Goal: Browse casually: Explore the website without a specific task or goal

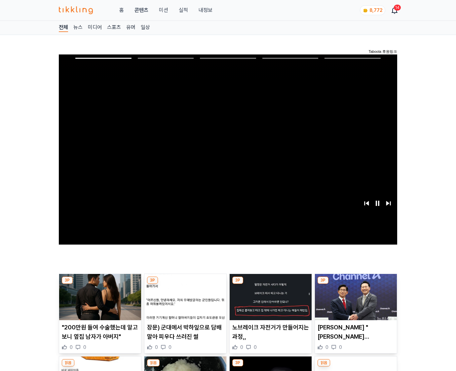
click at [354, 297] on img at bounding box center [356, 297] width 82 height 46
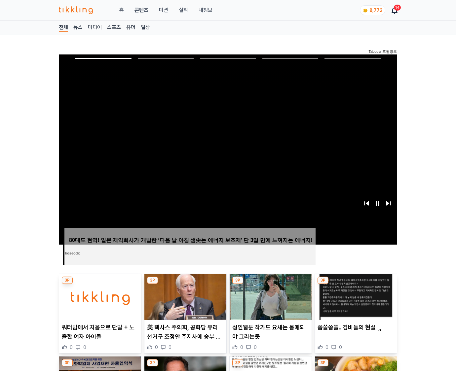
click at [354, 297] on img at bounding box center [356, 297] width 82 height 46
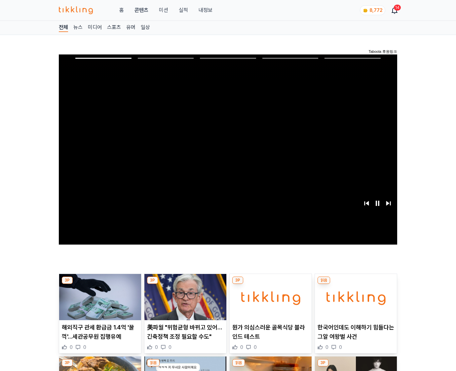
click at [354, 297] on img at bounding box center [356, 297] width 82 height 46
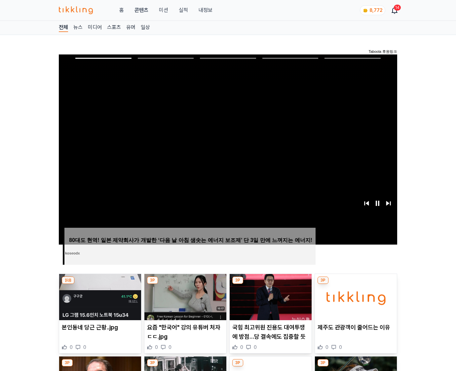
click at [354, 297] on img at bounding box center [356, 297] width 82 height 46
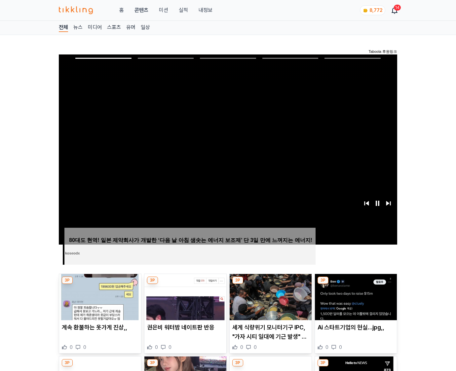
click at [354, 297] on img at bounding box center [356, 297] width 82 height 46
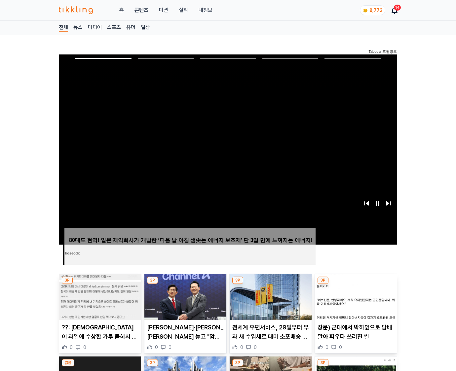
click at [354, 297] on img at bounding box center [356, 297] width 82 height 46
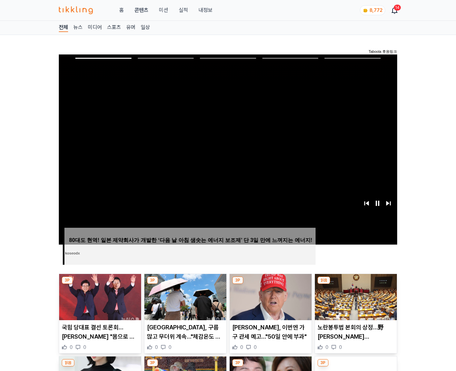
click at [354, 297] on img at bounding box center [356, 297] width 82 height 46
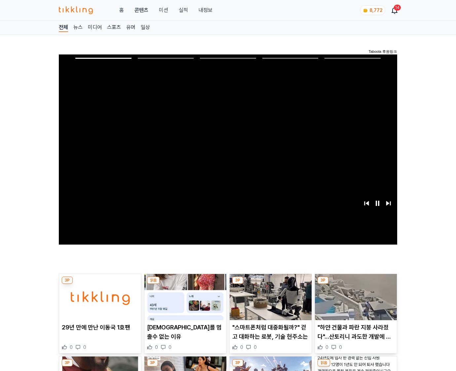
click at [354, 297] on img at bounding box center [356, 297] width 82 height 46
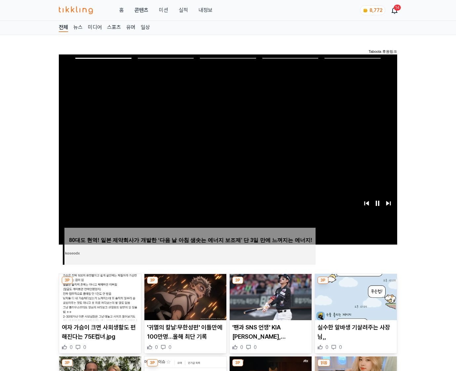
click at [354, 297] on img at bounding box center [356, 297] width 82 height 46
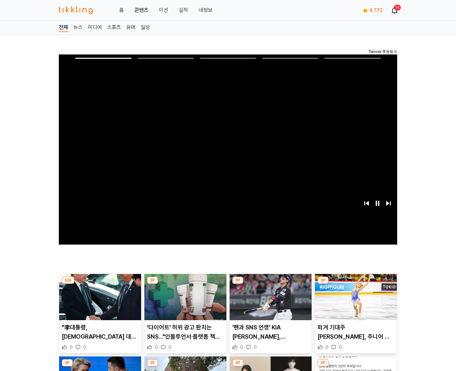
click at [354, 297] on img at bounding box center [356, 297] width 82 height 46
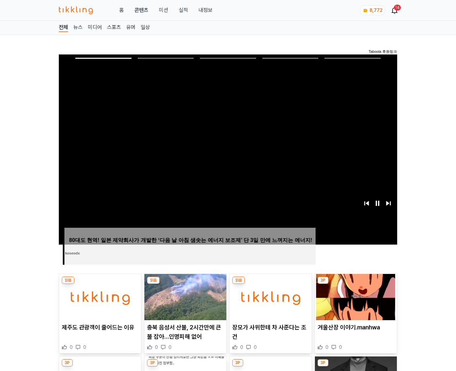
click at [354, 297] on img at bounding box center [356, 297] width 82 height 46
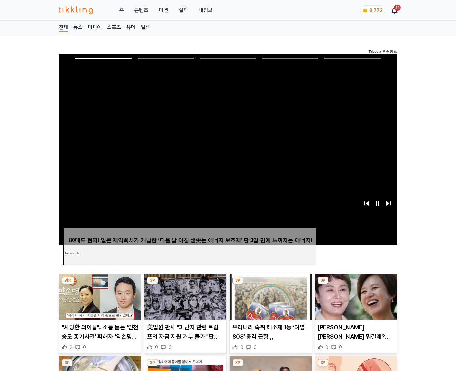
click at [354, 297] on img at bounding box center [356, 297] width 82 height 46
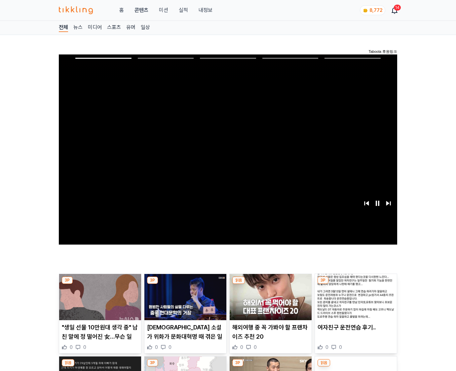
click at [354, 297] on img at bounding box center [356, 297] width 82 height 46
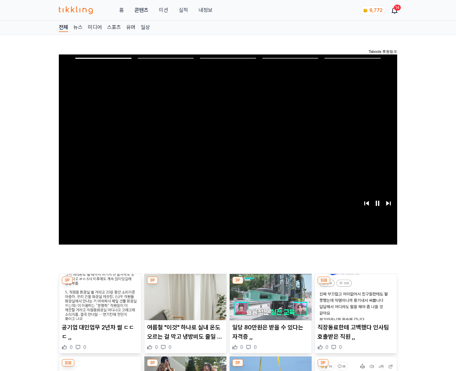
click at [354, 297] on img at bounding box center [356, 297] width 82 height 46
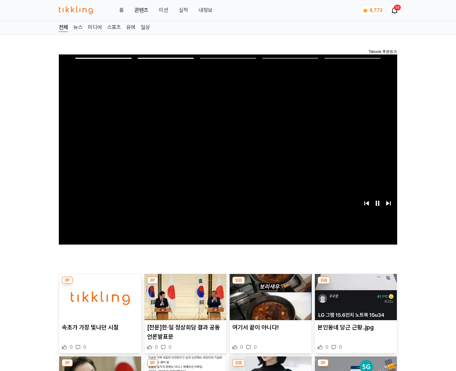
click at [354, 297] on img at bounding box center [356, 297] width 82 height 46
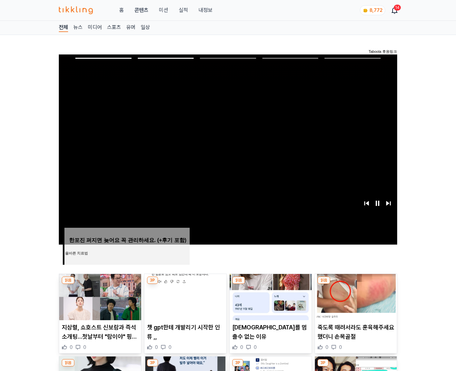
click at [354, 297] on img at bounding box center [356, 297] width 82 height 46
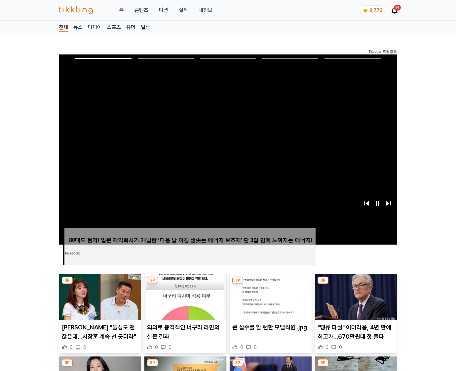
click at [354, 297] on img at bounding box center [356, 297] width 82 height 46
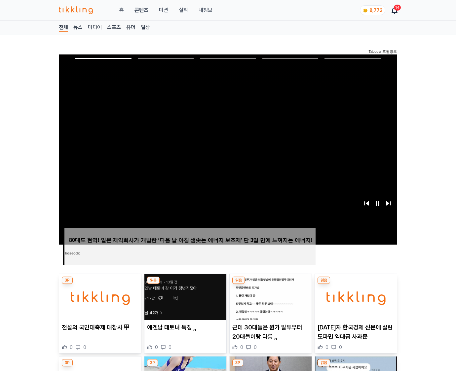
click at [354, 297] on img at bounding box center [356, 297] width 82 height 46
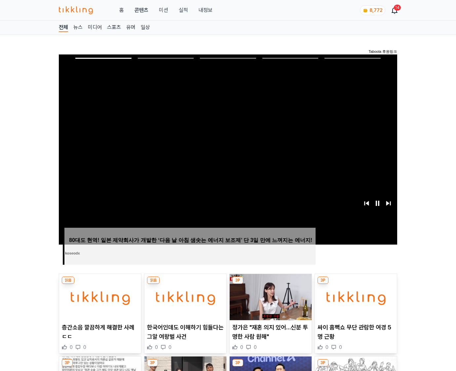
click at [354, 297] on img at bounding box center [356, 297] width 82 height 46
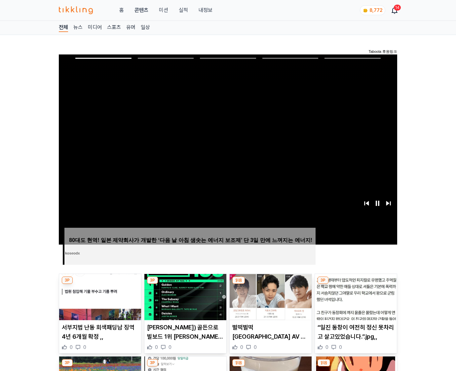
click at [354, 297] on img at bounding box center [356, 297] width 82 height 46
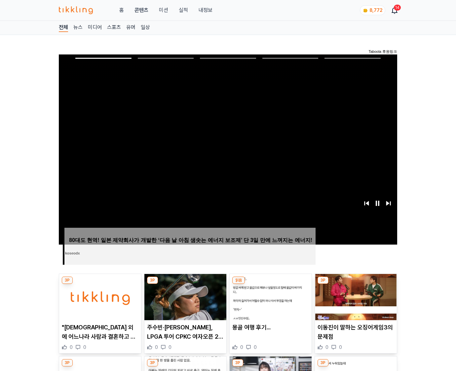
click at [354, 297] on img at bounding box center [356, 297] width 82 height 46
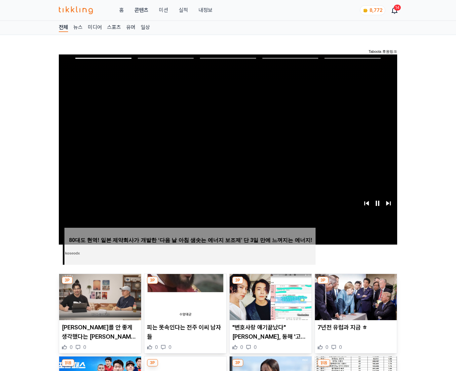
click at [354, 297] on img at bounding box center [356, 297] width 82 height 46
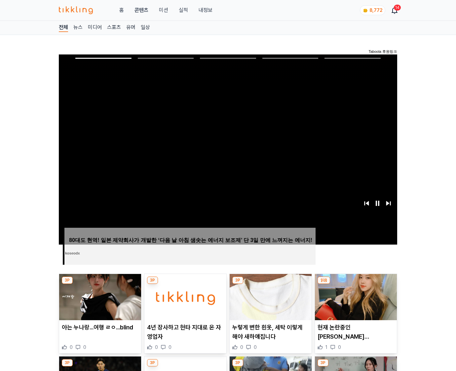
click at [354, 297] on img at bounding box center [356, 297] width 82 height 46
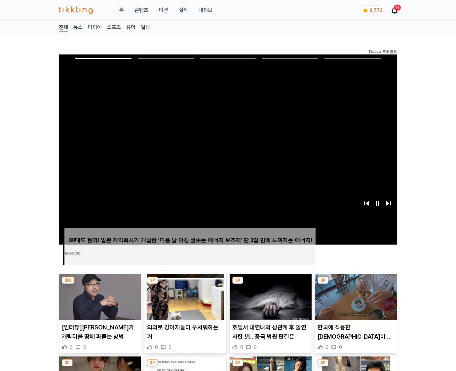
click at [354, 297] on img at bounding box center [356, 297] width 82 height 46
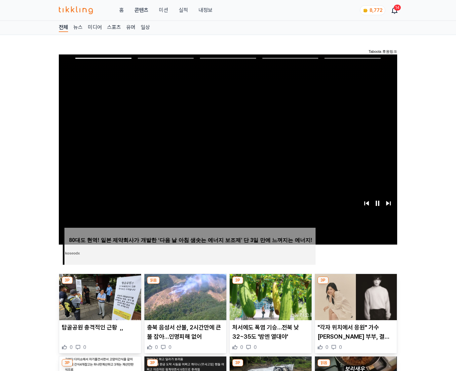
click at [354, 297] on img at bounding box center [356, 297] width 82 height 46
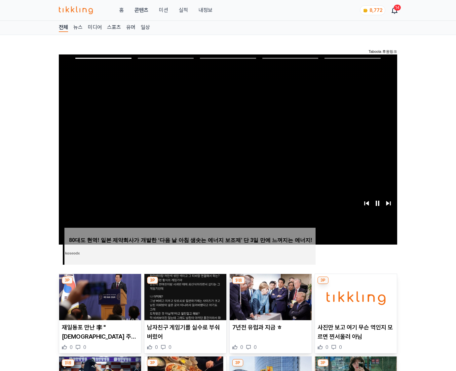
click at [354, 297] on img at bounding box center [356, 297] width 82 height 46
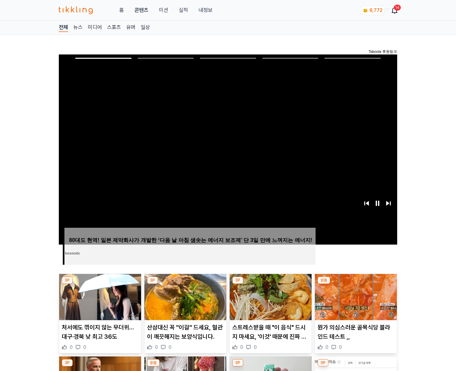
click at [354, 297] on img at bounding box center [356, 297] width 82 height 46
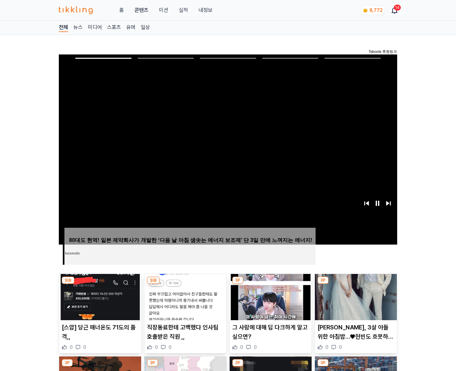
click at [354, 297] on img at bounding box center [356, 297] width 82 height 46
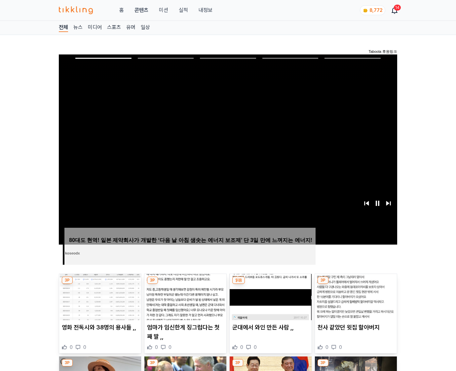
click at [354, 297] on img at bounding box center [356, 297] width 82 height 46
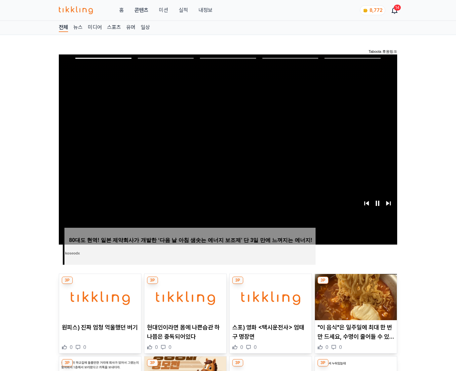
click at [354, 297] on img at bounding box center [356, 297] width 82 height 46
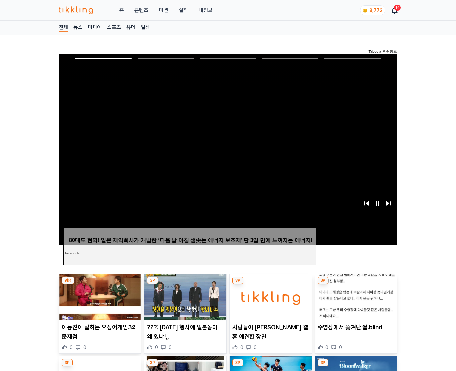
click at [354, 297] on img at bounding box center [356, 297] width 82 height 46
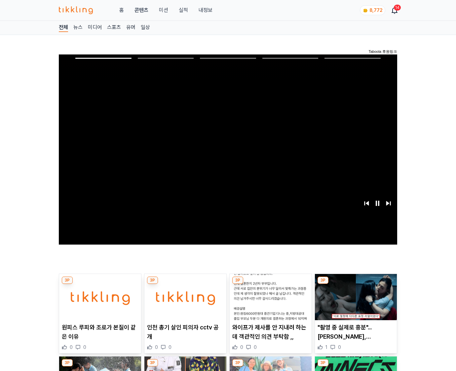
click at [354, 297] on img at bounding box center [356, 297] width 82 height 46
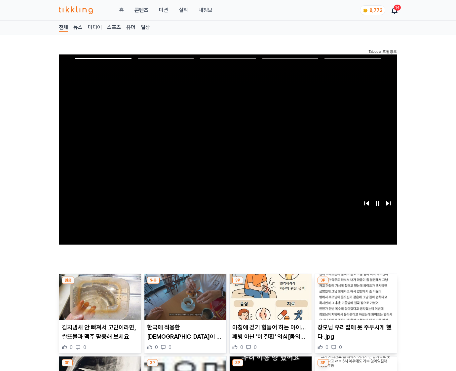
click at [354, 297] on img at bounding box center [356, 297] width 82 height 46
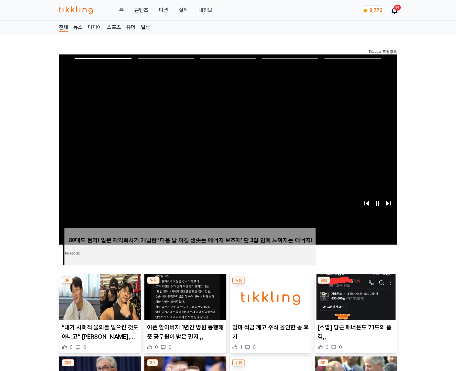
click at [354, 297] on img at bounding box center [356, 297] width 82 height 46
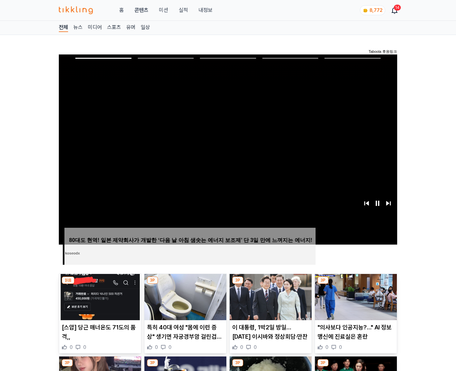
click at [354, 297] on img at bounding box center [356, 297] width 82 height 46
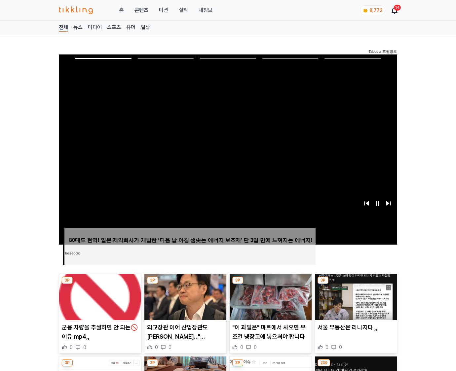
click at [354, 297] on img at bounding box center [356, 297] width 82 height 46
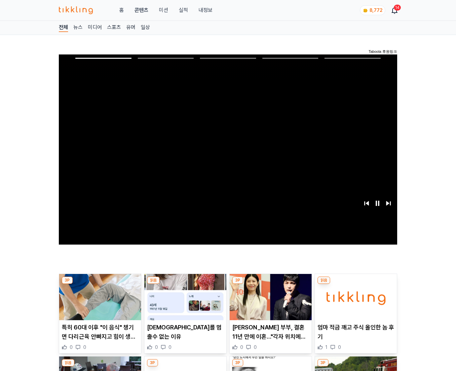
click at [354, 297] on img at bounding box center [356, 297] width 82 height 46
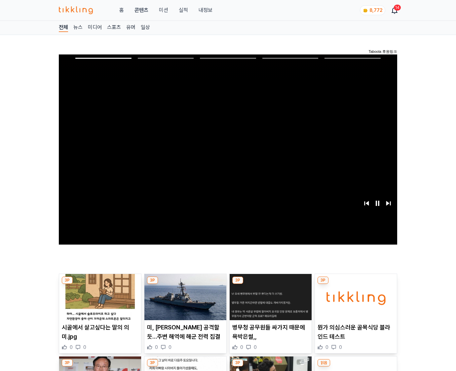
click at [354, 297] on img at bounding box center [356, 297] width 82 height 46
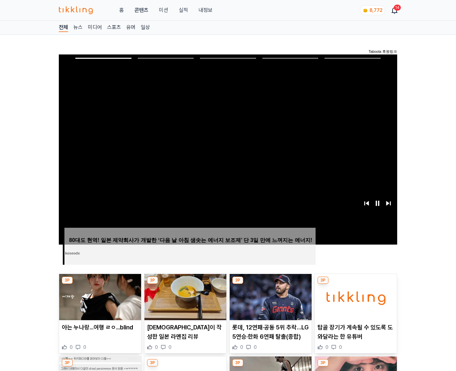
click at [354, 297] on img at bounding box center [356, 297] width 82 height 46
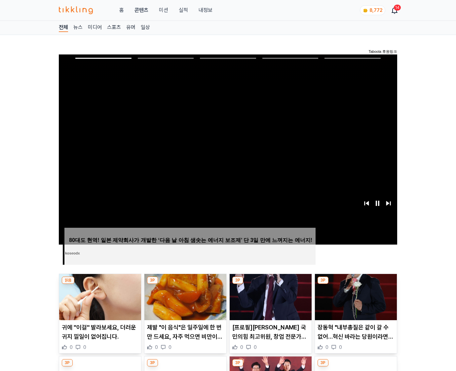
click at [354, 297] on img at bounding box center [356, 297] width 82 height 46
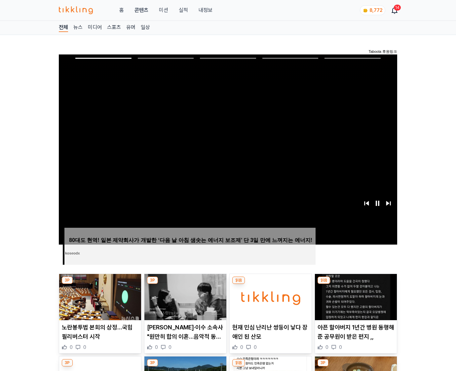
click at [354, 297] on img at bounding box center [356, 297] width 82 height 46
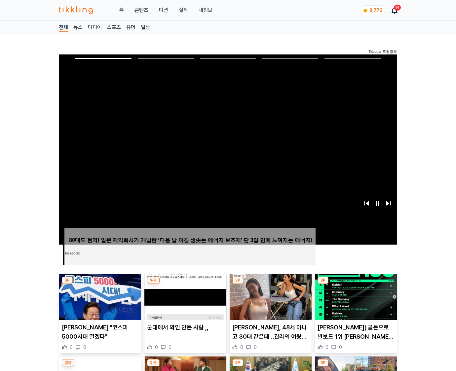
click at [354, 297] on img at bounding box center [356, 297] width 82 height 46
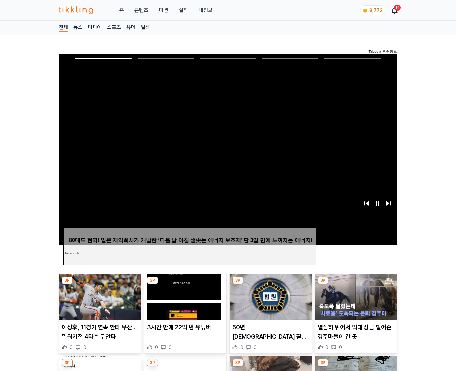
click at [354, 297] on img at bounding box center [356, 297] width 82 height 46
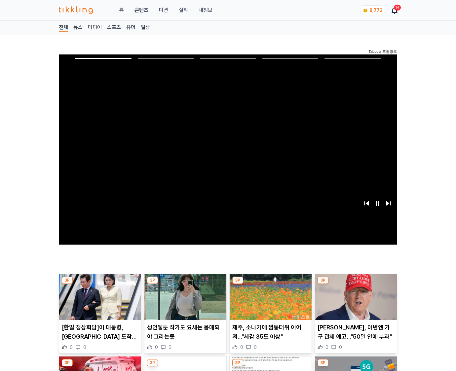
click at [354, 297] on img at bounding box center [356, 297] width 82 height 46
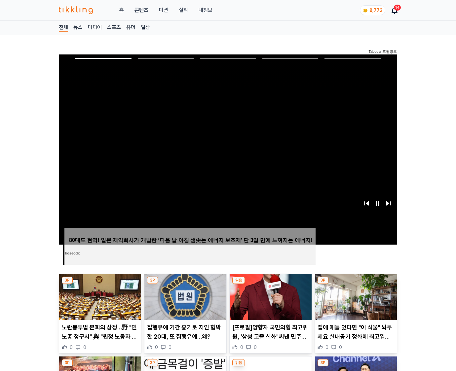
click at [354, 297] on img at bounding box center [356, 297] width 82 height 46
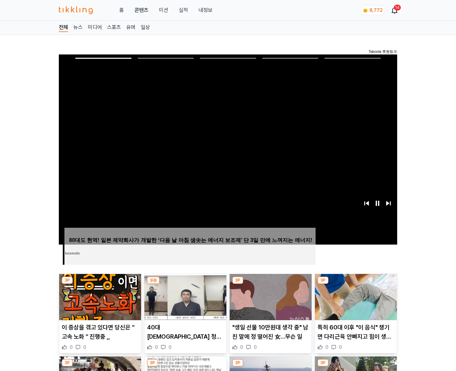
click at [354, 297] on img at bounding box center [356, 297] width 82 height 46
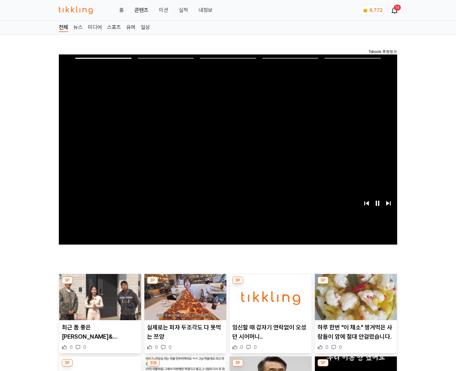
click at [354, 297] on img at bounding box center [356, 297] width 82 height 46
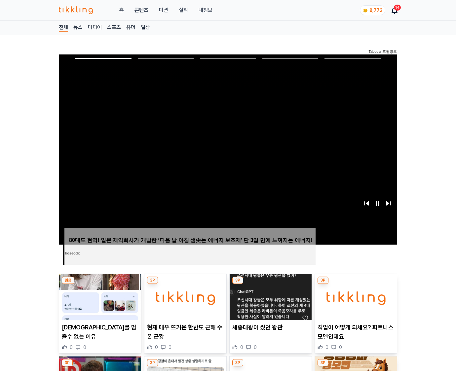
click at [354, 297] on img at bounding box center [356, 297] width 82 height 46
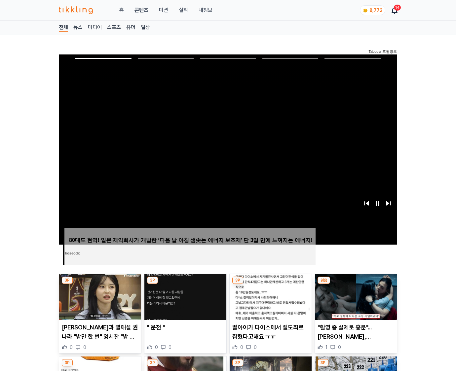
click at [354, 297] on img at bounding box center [356, 297] width 82 height 46
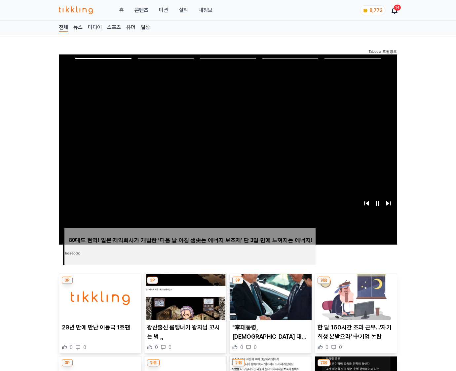
click at [354, 297] on img at bounding box center [356, 297] width 82 height 46
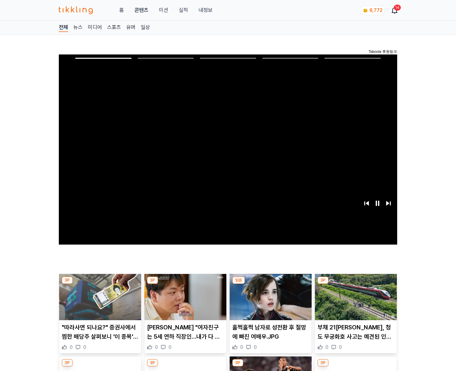
click at [354, 297] on img at bounding box center [356, 297] width 82 height 46
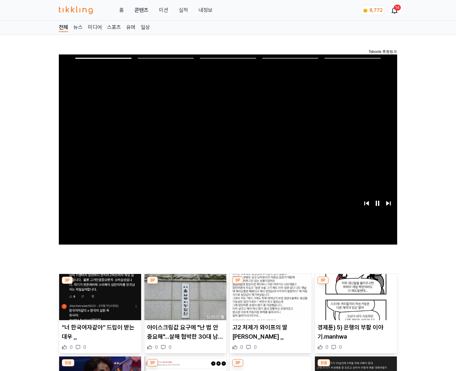
click at [354, 297] on img at bounding box center [356, 297] width 82 height 46
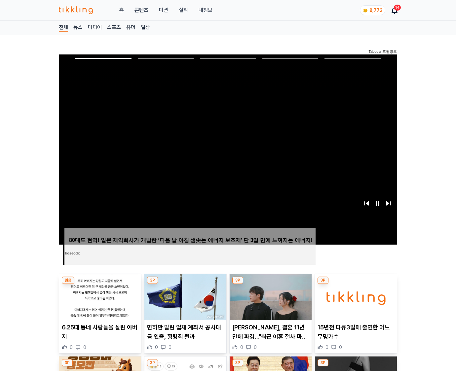
click at [354, 297] on img at bounding box center [356, 297] width 82 height 46
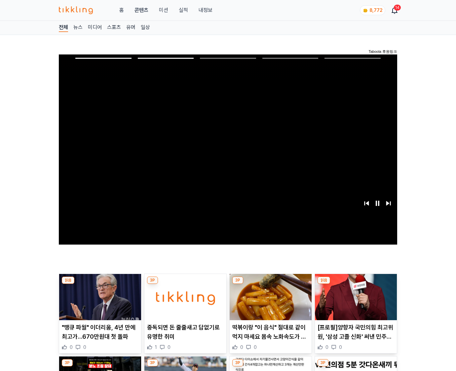
click at [354, 297] on img at bounding box center [356, 297] width 82 height 46
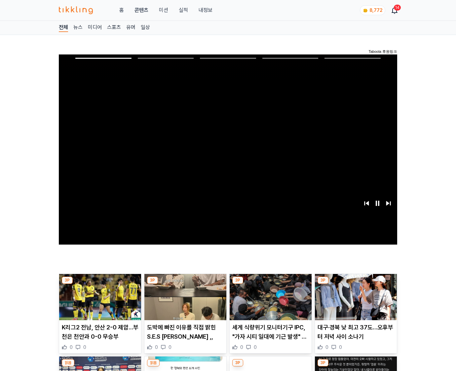
click at [354, 297] on img at bounding box center [356, 297] width 82 height 46
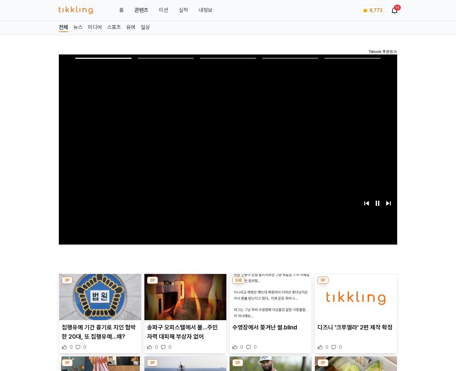
click at [354, 297] on img at bounding box center [356, 297] width 82 height 46
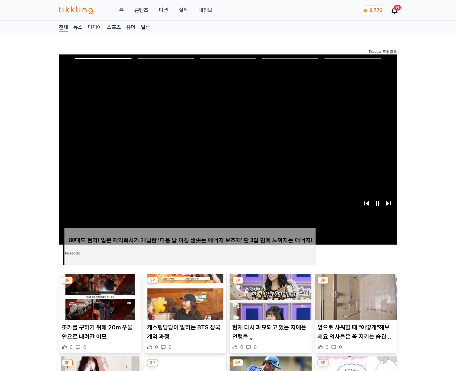
click at [354, 297] on img at bounding box center [356, 297] width 82 height 46
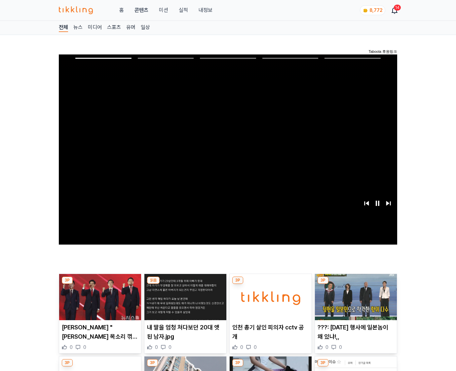
click at [354, 297] on img at bounding box center [356, 297] width 82 height 46
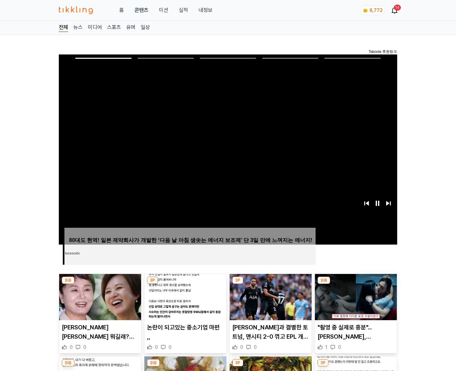
click at [354, 297] on img at bounding box center [356, 297] width 82 height 46
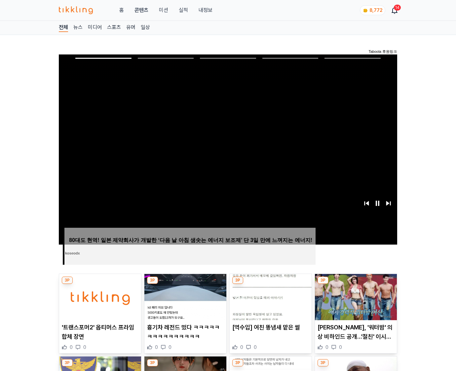
click at [354, 297] on img at bounding box center [356, 297] width 82 height 46
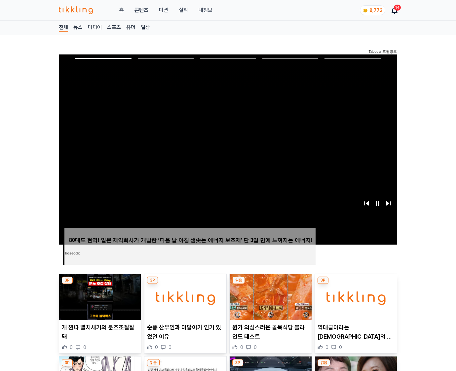
click at [354, 297] on img at bounding box center [356, 297] width 82 height 46
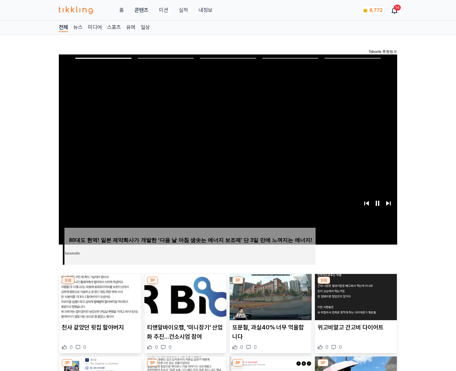
click at [354, 297] on img at bounding box center [356, 297] width 82 height 46
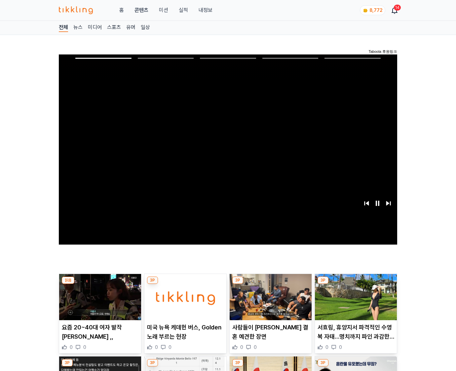
click at [354, 297] on img at bounding box center [356, 297] width 82 height 46
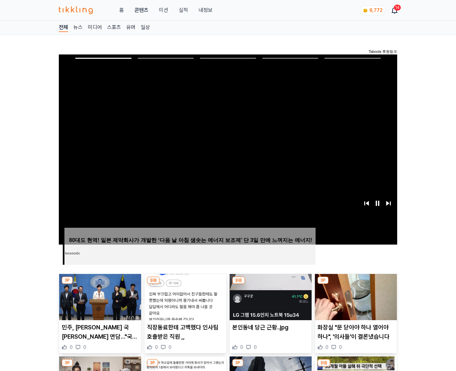
click at [354, 297] on img at bounding box center [356, 297] width 82 height 46
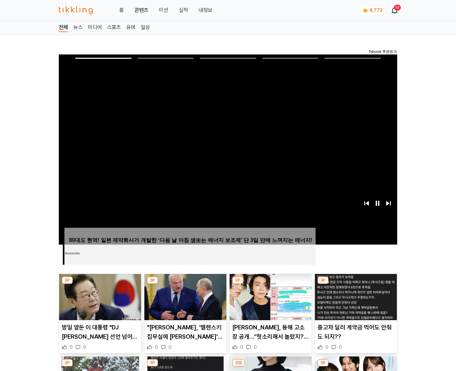
click at [354, 297] on img at bounding box center [356, 297] width 82 height 46
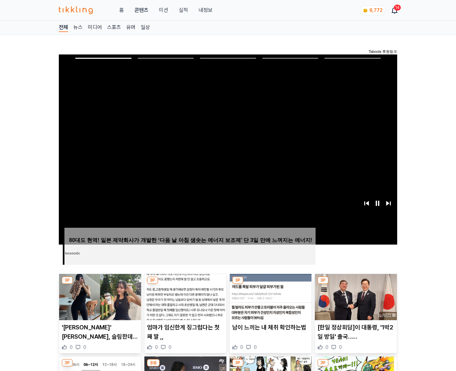
click at [354, 297] on img at bounding box center [356, 297] width 82 height 46
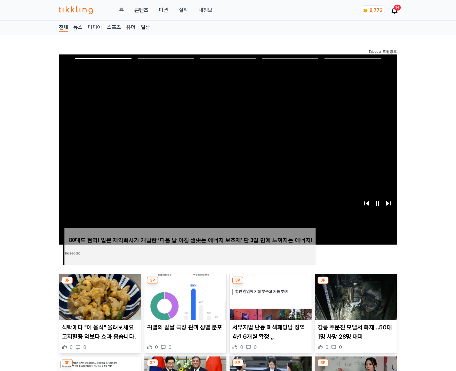
click at [354, 297] on img at bounding box center [356, 297] width 82 height 46
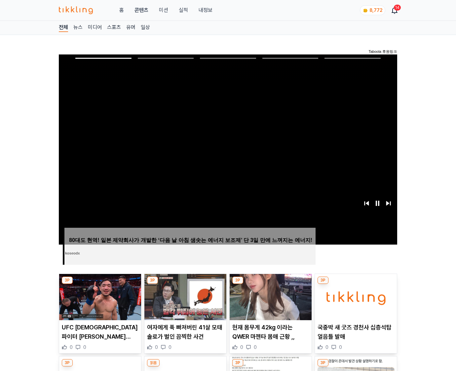
click at [354, 297] on img at bounding box center [356, 297] width 82 height 46
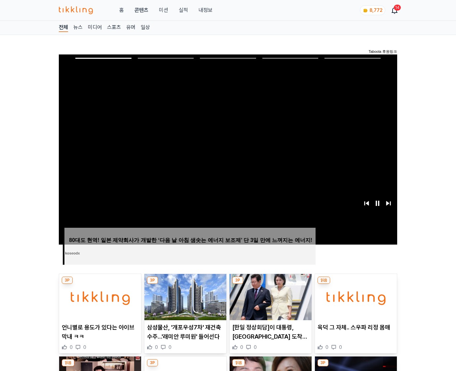
click at [354, 297] on img at bounding box center [356, 297] width 82 height 46
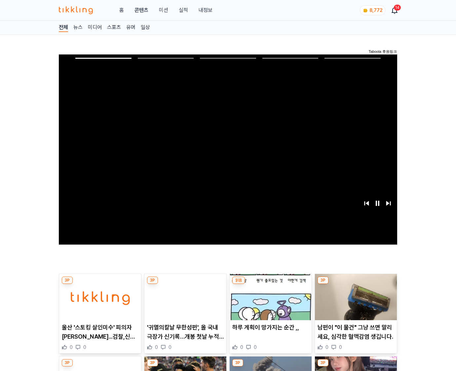
click at [354, 297] on img at bounding box center [356, 297] width 82 height 46
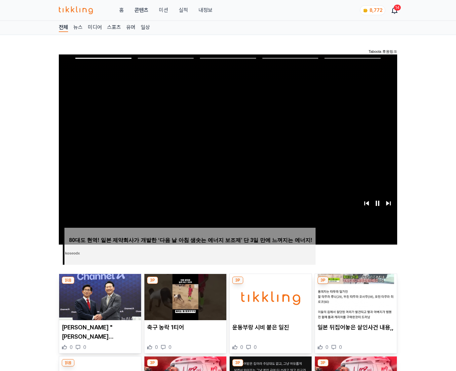
click at [354, 297] on img at bounding box center [356, 297] width 82 height 46
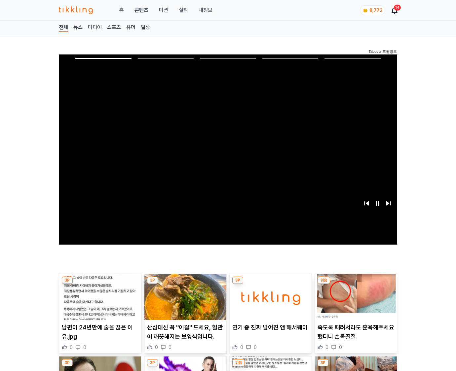
click at [354, 297] on img at bounding box center [356, 297] width 82 height 46
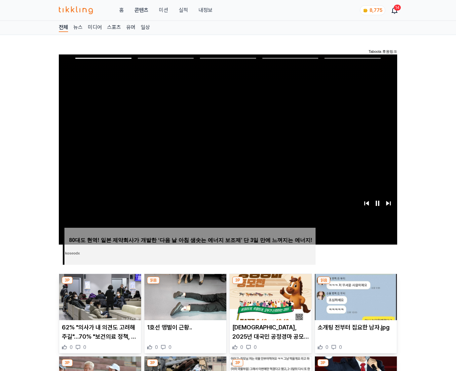
click at [354, 297] on img at bounding box center [356, 297] width 82 height 46
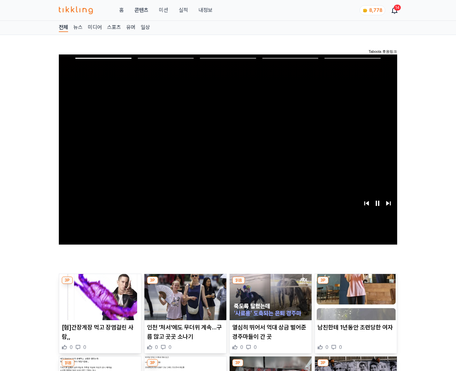
click at [354, 297] on img at bounding box center [356, 297] width 82 height 46
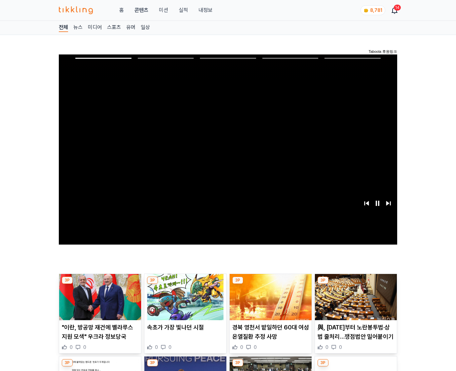
click at [354, 297] on img at bounding box center [356, 297] width 82 height 46
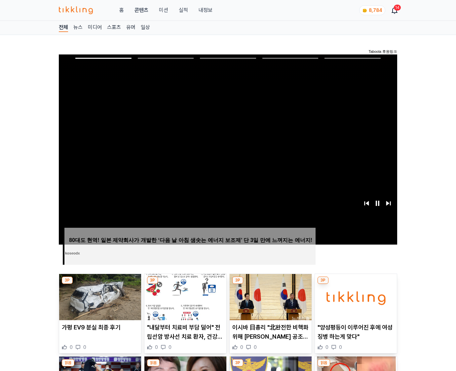
click at [354, 297] on img at bounding box center [356, 297] width 82 height 46
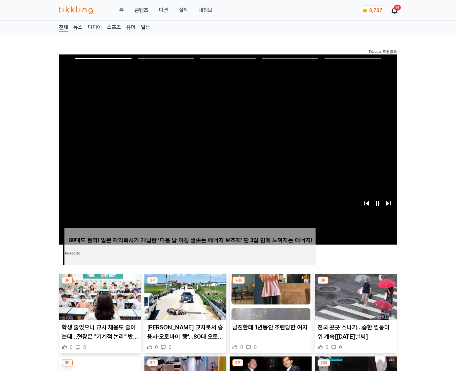
click at [354, 297] on img at bounding box center [356, 297] width 82 height 46
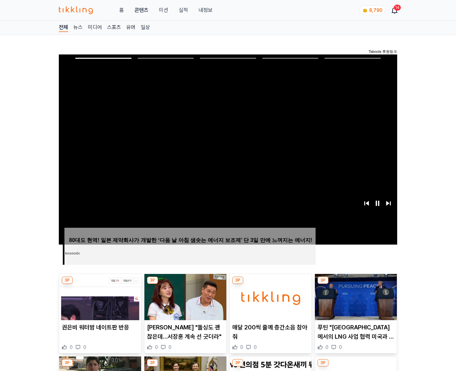
click at [354, 297] on img at bounding box center [356, 297] width 82 height 46
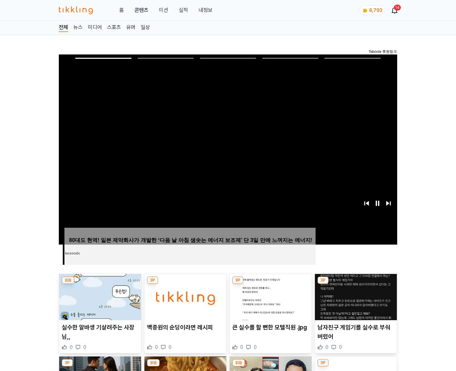
click at [354, 297] on img at bounding box center [356, 297] width 82 height 46
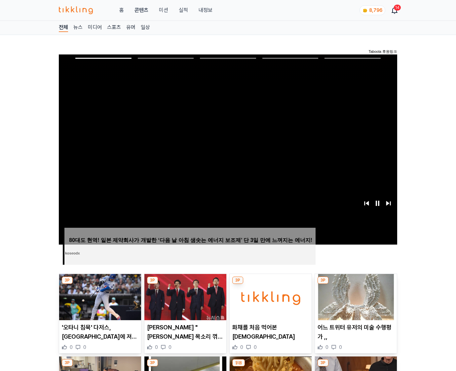
click at [354, 297] on img at bounding box center [356, 297] width 82 height 46
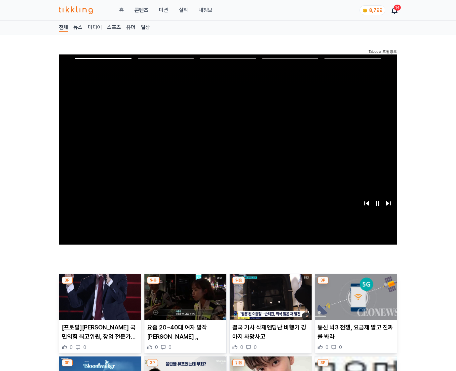
click at [354, 297] on img at bounding box center [356, 297] width 82 height 46
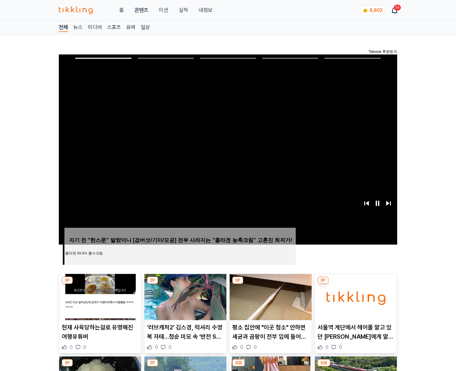
click at [354, 297] on img at bounding box center [356, 297] width 82 height 46
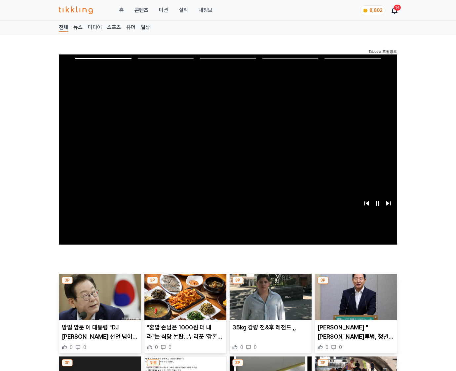
click at [354, 297] on img at bounding box center [356, 297] width 82 height 46
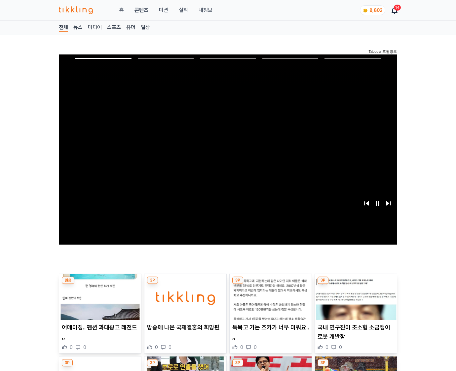
click at [354, 297] on img at bounding box center [356, 297] width 82 height 46
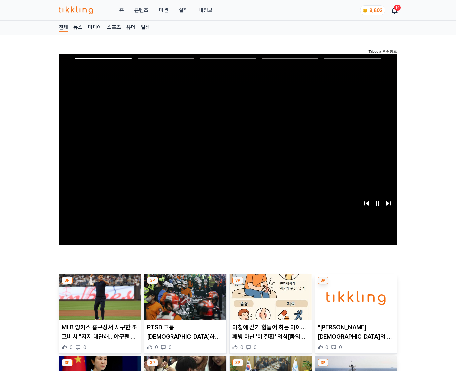
click at [354, 297] on img at bounding box center [356, 297] width 82 height 46
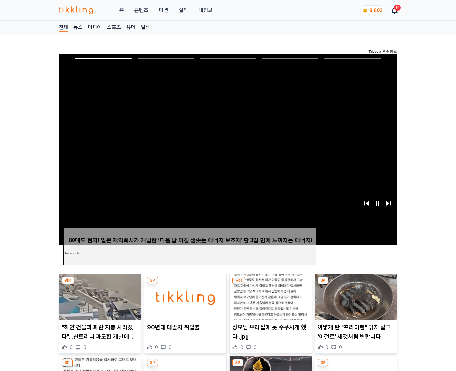
click at [354, 297] on img at bounding box center [356, 297] width 82 height 46
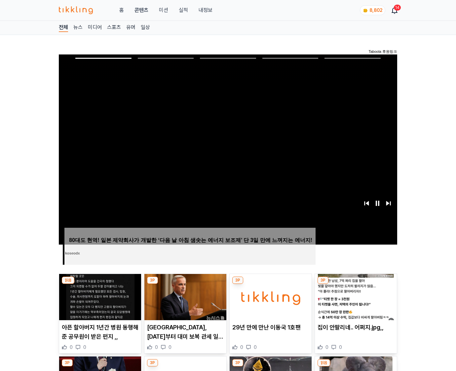
click at [354, 297] on img at bounding box center [356, 297] width 82 height 46
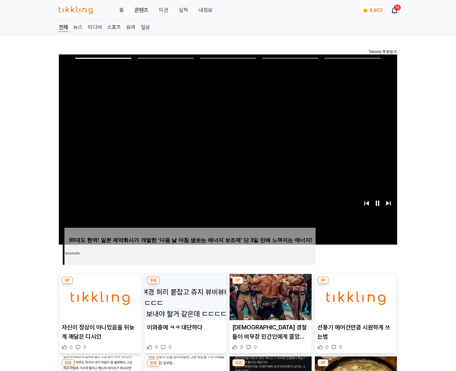
click at [354, 297] on img at bounding box center [356, 297] width 82 height 46
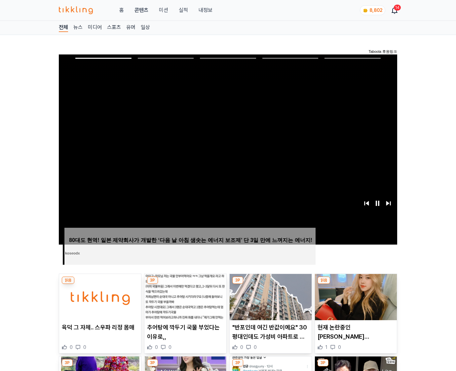
click at [354, 297] on img at bounding box center [356, 297] width 82 height 46
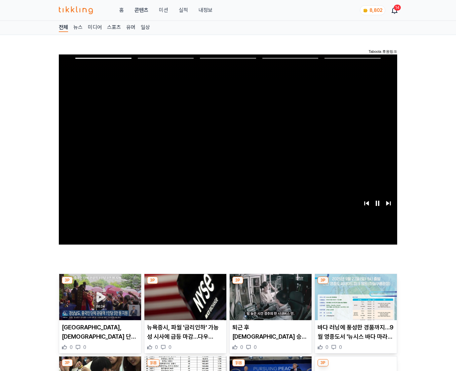
click at [354, 297] on img at bounding box center [356, 297] width 82 height 46
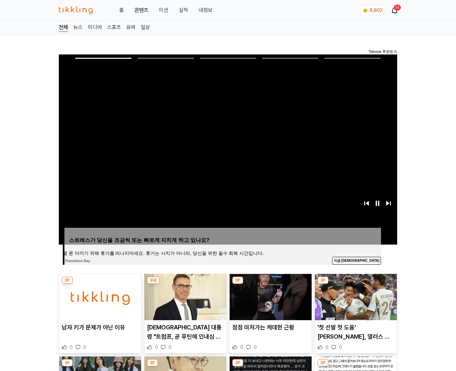
click at [354, 297] on img at bounding box center [356, 297] width 82 height 46
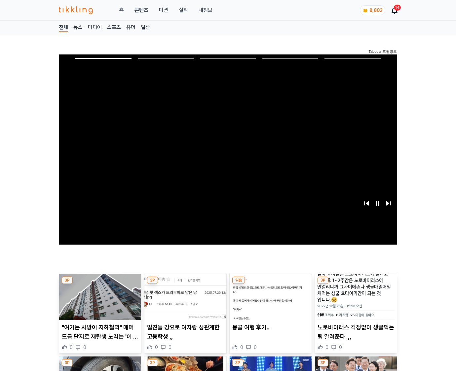
click at [354, 297] on img at bounding box center [356, 297] width 82 height 46
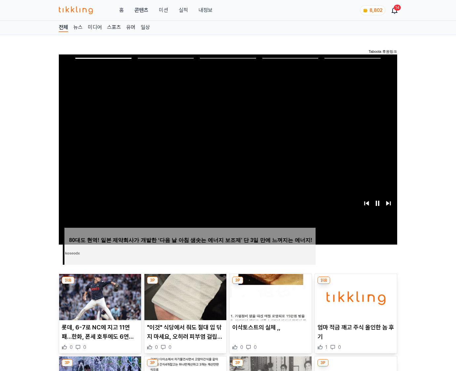
click at [354, 297] on img at bounding box center [356, 297] width 82 height 46
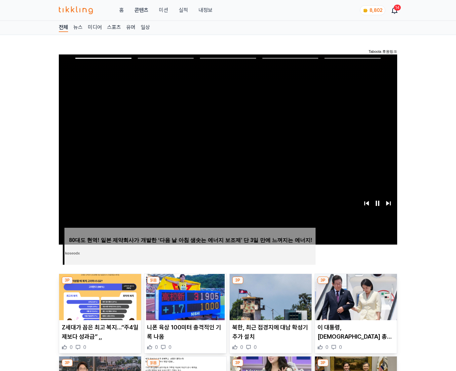
click at [354, 297] on img at bounding box center [356, 297] width 82 height 46
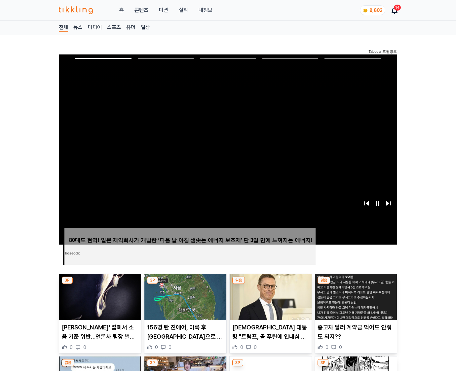
click at [354, 297] on img at bounding box center [356, 297] width 82 height 46
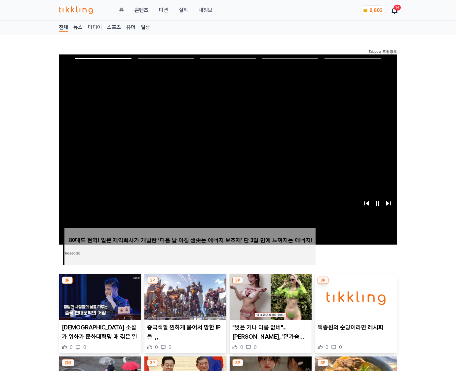
click at [354, 297] on img at bounding box center [356, 297] width 82 height 46
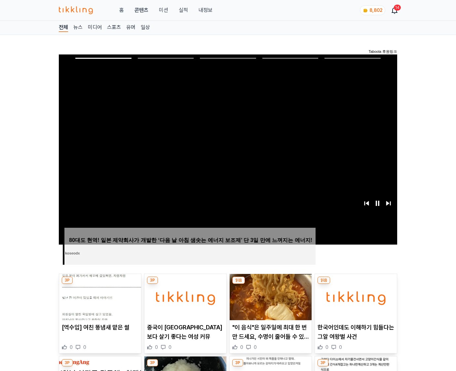
click at [354, 297] on img at bounding box center [356, 297] width 82 height 46
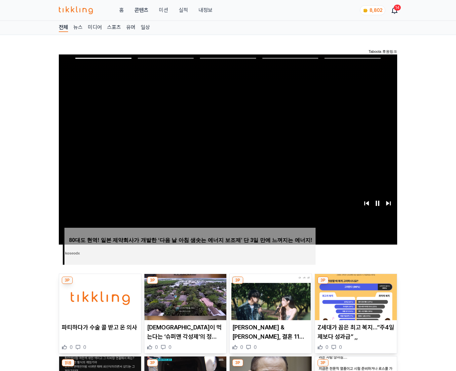
click at [354, 297] on img at bounding box center [356, 297] width 82 height 46
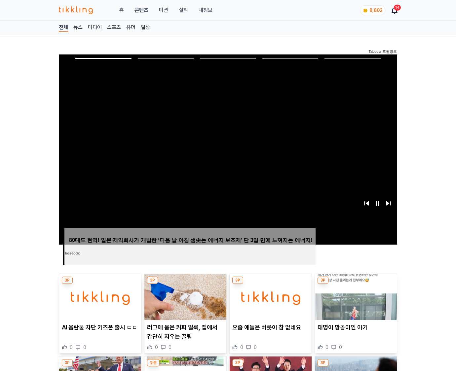
click at [354, 297] on img at bounding box center [356, 297] width 82 height 46
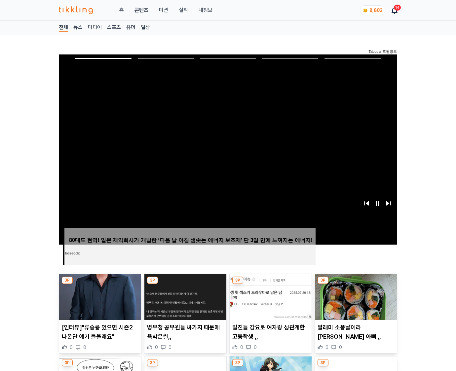
click at [354, 297] on img at bounding box center [356, 297] width 82 height 46
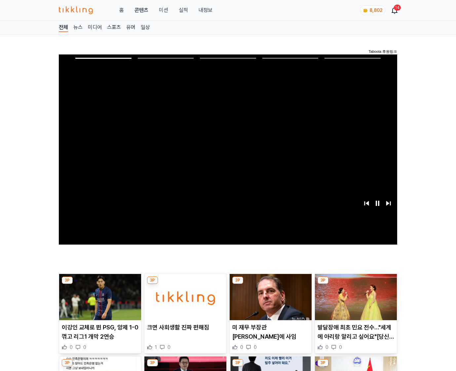
click at [354, 297] on img at bounding box center [356, 297] width 82 height 46
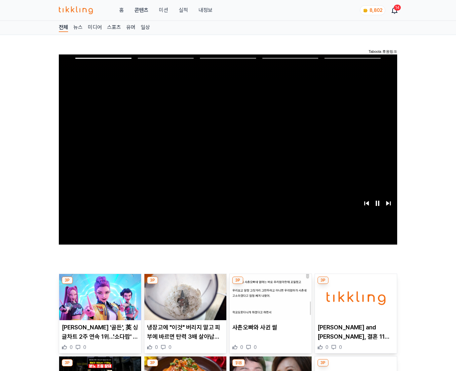
click at [354, 297] on img at bounding box center [356, 297] width 82 height 46
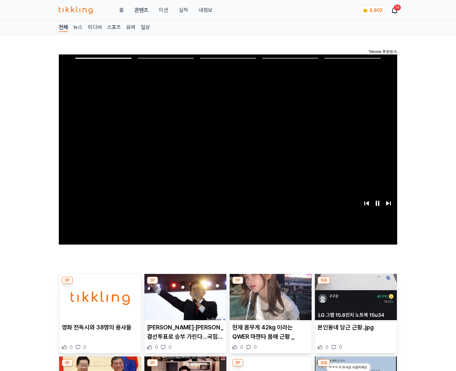
click at [354, 297] on img at bounding box center [356, 297] width 82 height 46
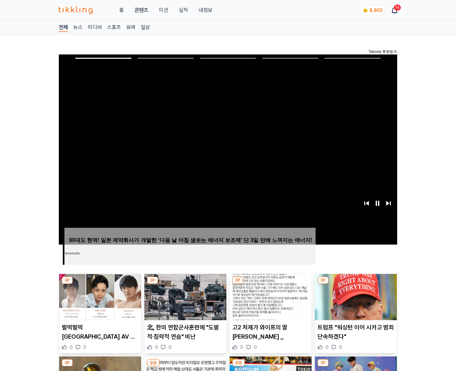
click at [354, 297] on img at bounding box center [356, 297] width 82 height 46
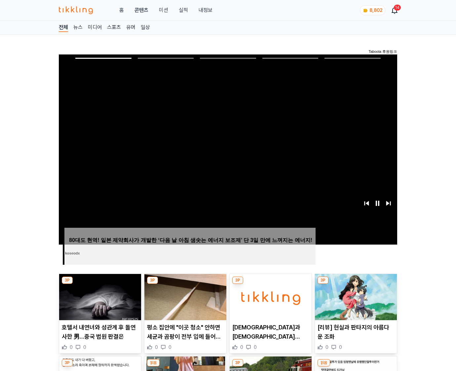
click at [354, 297] on img at bounding box center [356, 297] width 82 height 46
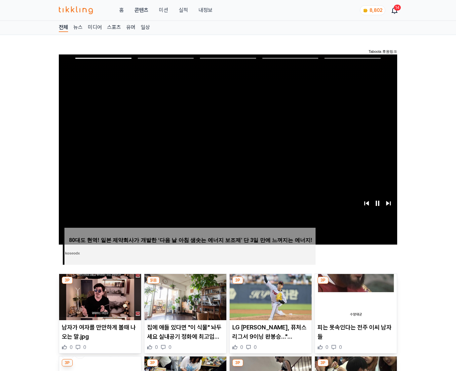
click at [354, 297] on img at bounding box center [356, 297] width 82 height 46
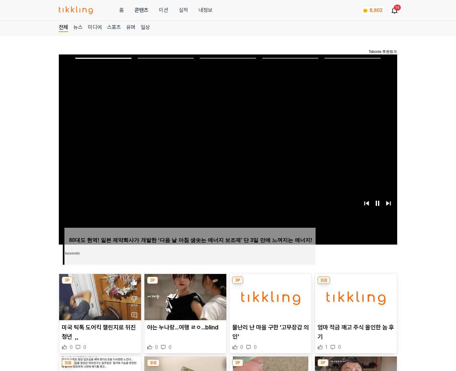
click at [354, 297] on img at bounding box center [356, 297] width 82 height 46
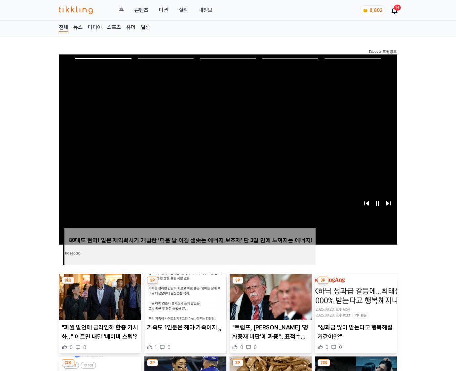
click at [354, 297] on img at bounding box center [356, 297] width 82 height 46
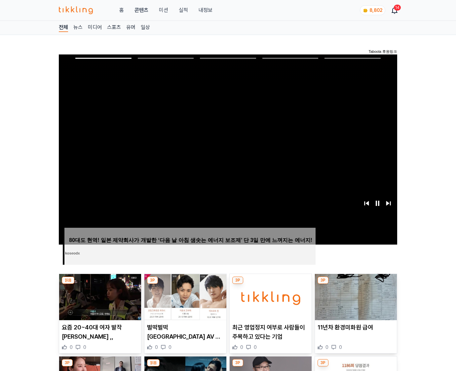
click at [354, 297] on img at bounding box center [356, 297] width 82 height 46
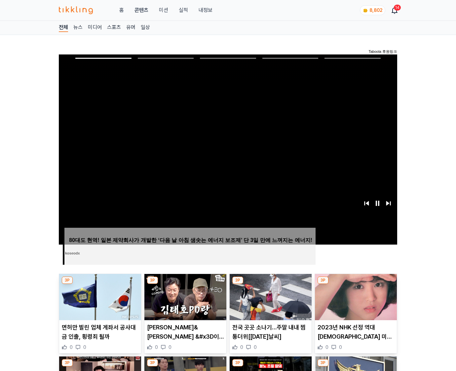
click at [354, 297] on img at bounding box center [356, 297] width 82 height 46
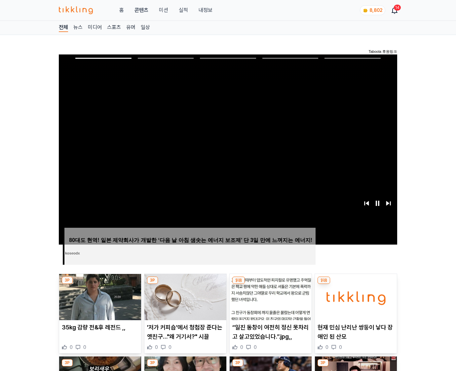
click at [354, 297] on img at bounding box center [356, 297] width 82 height 46
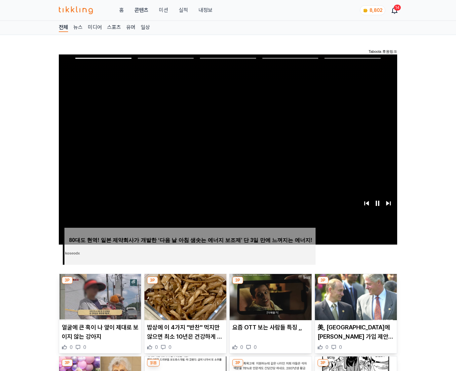
click at [354, 297] on img at bounding box center [356, 297] width 82 height 46
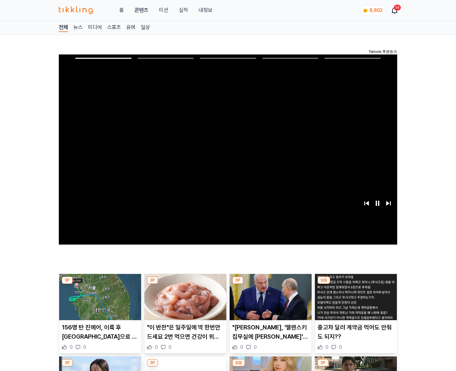
click at [354, 297] on img at bounding box center [356, 297] width 82 height 46
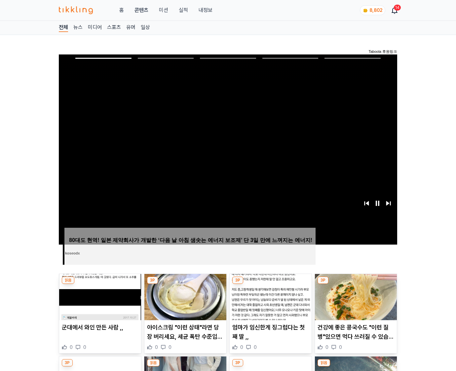
click at [354, 297] on img at bounding box center [356, 297] width 82 height 46
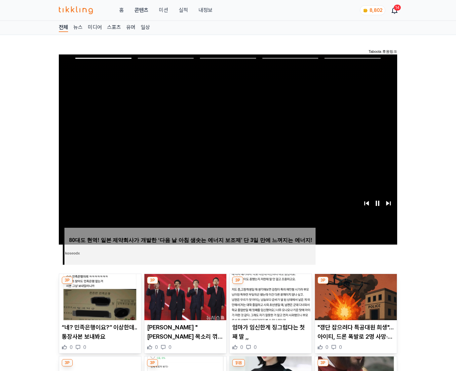
click at [354, 297] on img at bounding box center [356, 297] width 82 height 46
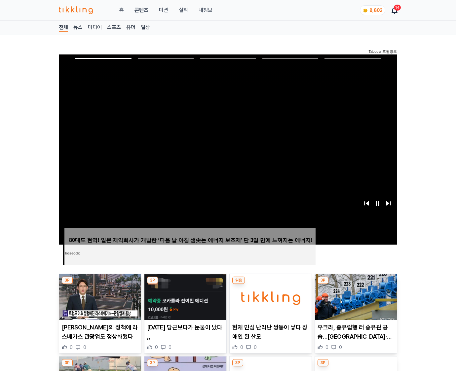
click at [354, 297] on img at bounding box center [356, 297] width 82 height 46
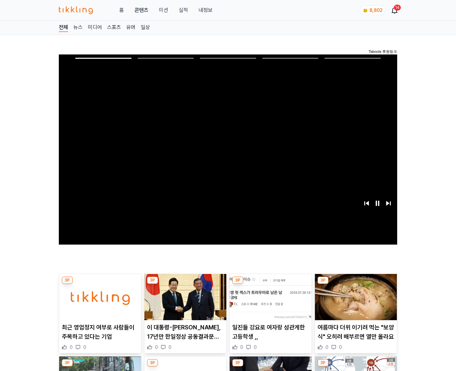
click at [354, 297] on img at bounding box center [356, 297] width 82 height 46
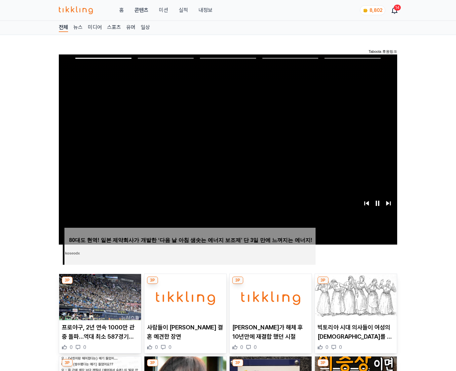
click at [354, 297] on img at bounding box center [356, 297] width 82 height 46
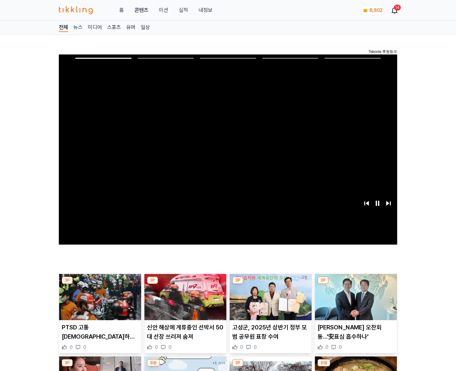
click at [354, 297] on img at bounding box center [356, 297] width 82 height 46
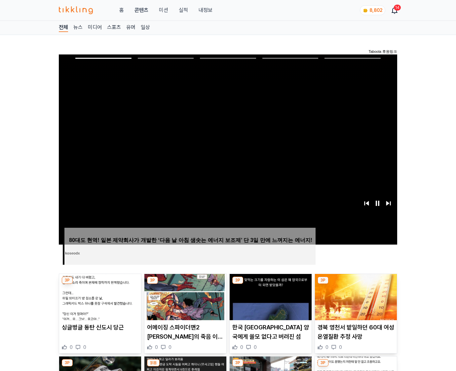
click at [354, 297] on img at bounding box center [356, 297] width 82 height 46
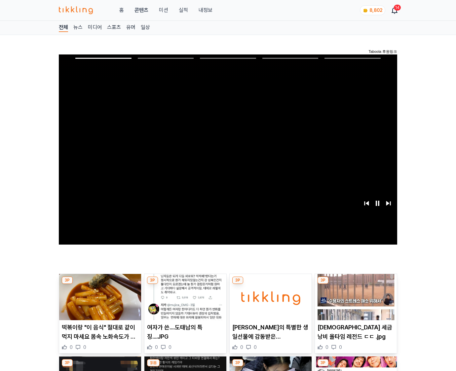
click at [354, 297] on img at bounding box center [356, 297] width 82 height 46
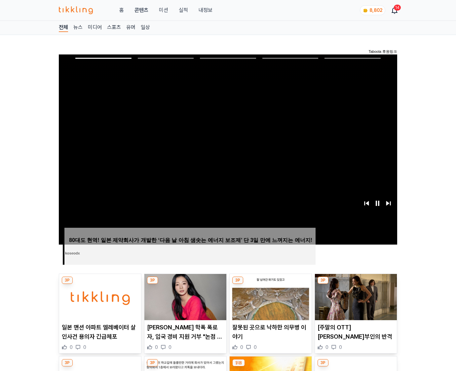
click at [354, 297] on img at bounding box center [356, 297] width 82 height 46
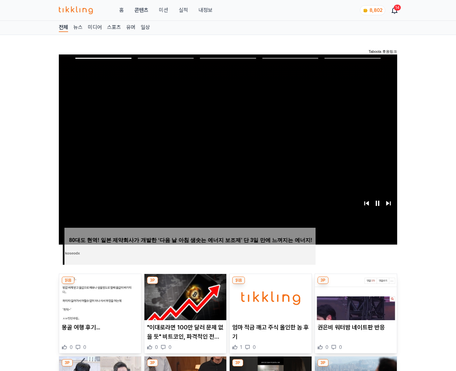
click at [354, 297] on img at bounding box center [356, 297] width 82 height 46
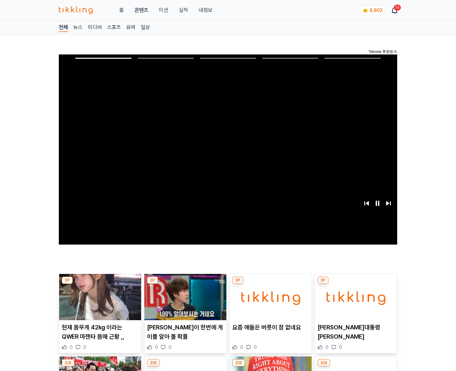
click at [354, 297] on img at bounding box center [356, 297] width 82 height 46
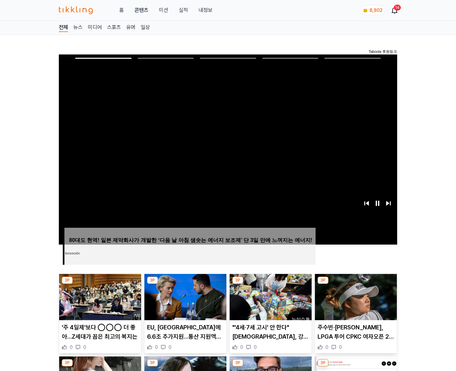
click at [354, 297] on img at bounding box center [356, 297] width 82 height 46
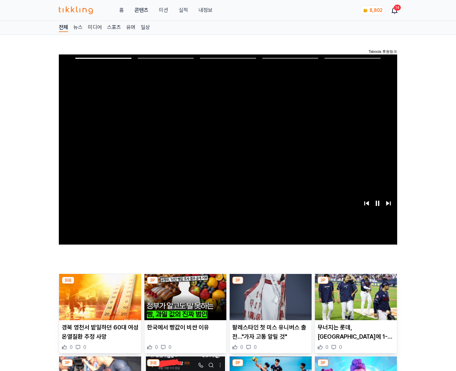
click at [354, 297] on img at bounding box center [356, 297] width 82 height 46
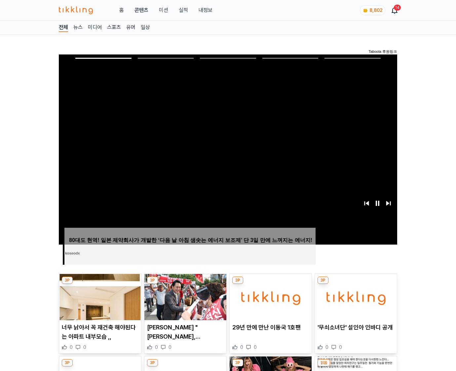
click at [354, 297] on img at bounding box center [356, 297] width 82 height 46
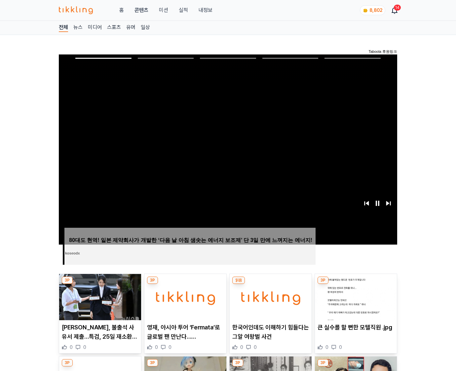
click at [354, 297] on img at bounding box center [356, 297] width 82 height 46
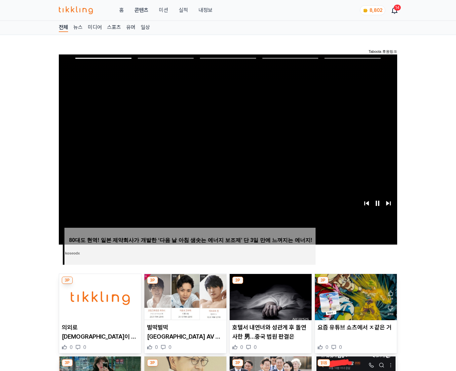
click at [354, 297] on img at bounding box center [356, 297] width 82 height 46
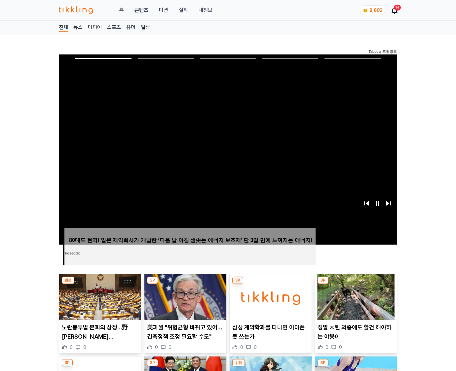
click at [354, 297] on img at bounding box center [356, 297] width 82 height 46
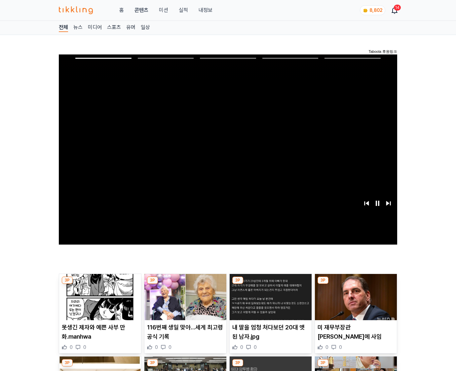
click at [354, 297] on img at bounding box center [356, 297] width 82 height 46
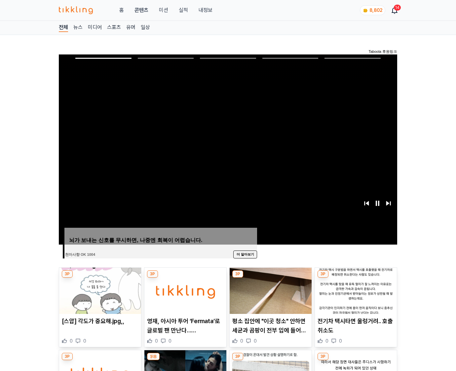
click at [354, 297] on img at bounding box center [356, 291] width 82 height 46
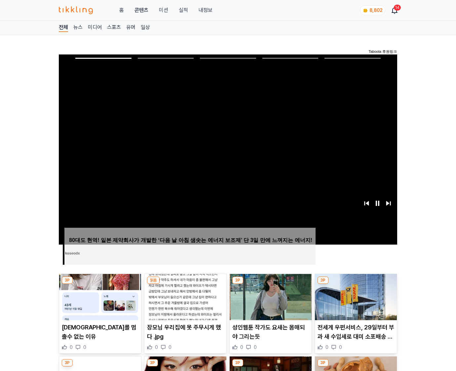
click at [354, 297] on img at bounding box center [356, 297] width 82 height 46
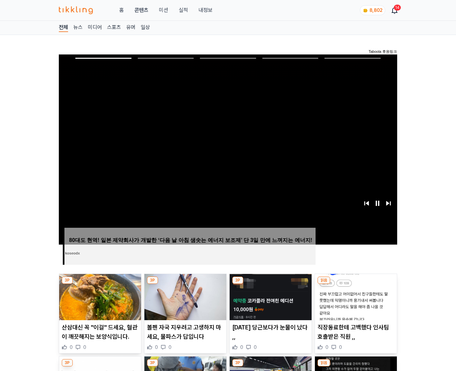
click at [354, 297] on img at bounding box center [356, 297] width 82 height 46
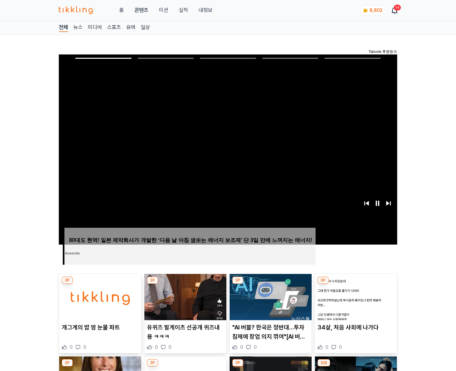
click at [354, 297] on img at bounding box center [356, 297] width 82 height 46
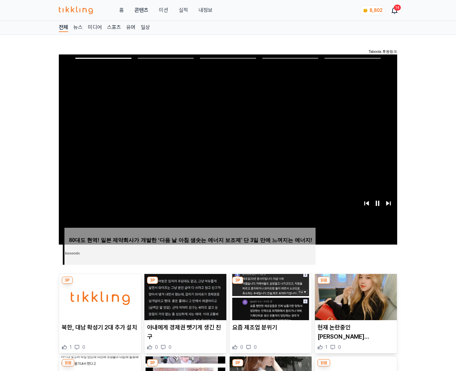
click at [354, 297] on img at bounding box center [356, 297] width 82 height 46
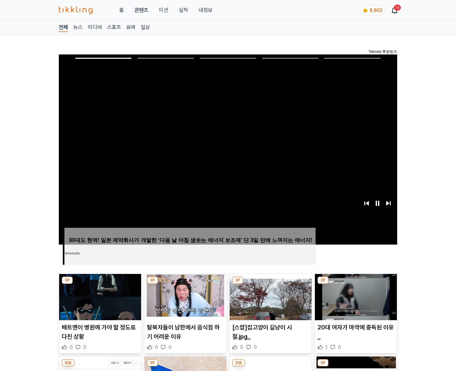
click at [354, 297] on img at bounding box center [356, 297] width 82 height 46
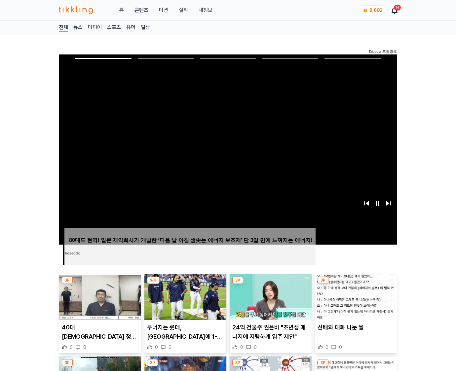
click at [354, 297] on img at bounding box center [356, 297] width 82 height 46
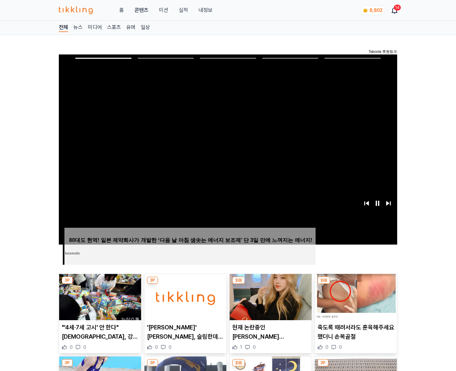
click at [354, 297] on img at bounding box center [356, 297] width 82 height 46
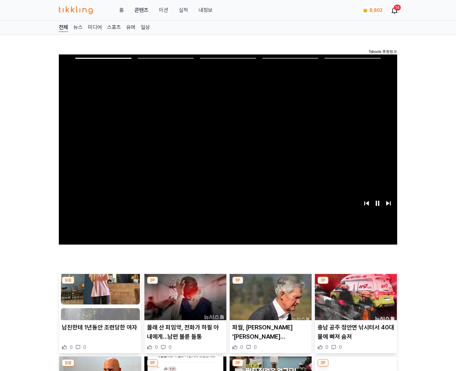
click at [354, 297] on img at bounding box center [356, 297] width 82 height 46
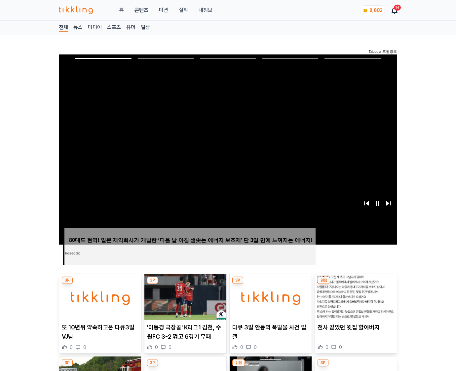
click at [354, 297] on img at bounding box center [356, 297] width 82 height 46
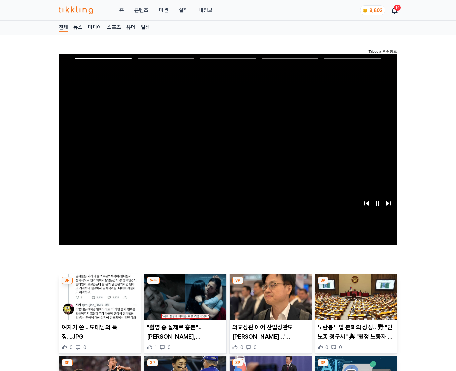
click at [354, 297] on img at bounding box center [356, 297] width 82 height 46
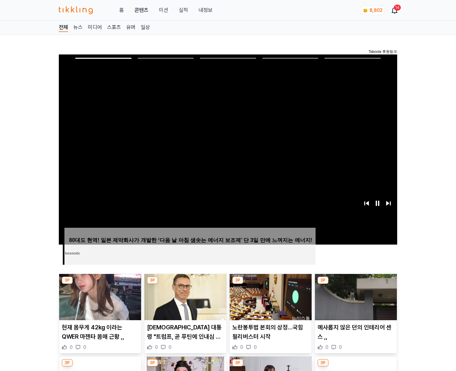
click at [354, 297] on img at bounding box center [356, 297] width 82 height 46
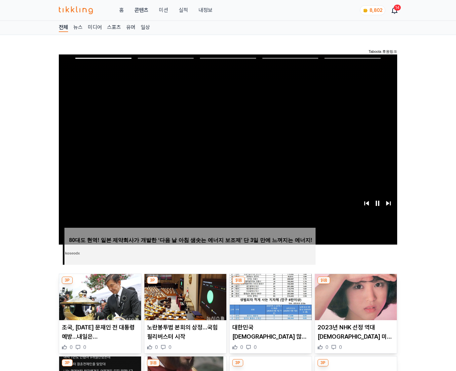
click at [354, 297] on img at bounding box center [356, 297] width 82 height 46
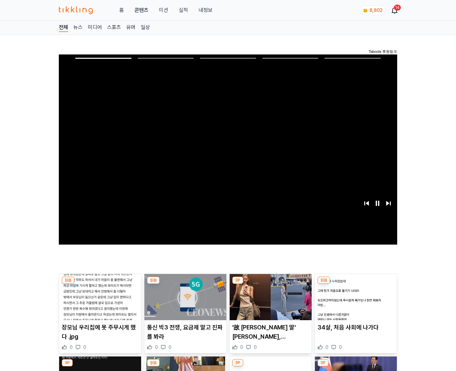
click at [354, 297] on img at bounding box center [356, 297] width 82 height 46
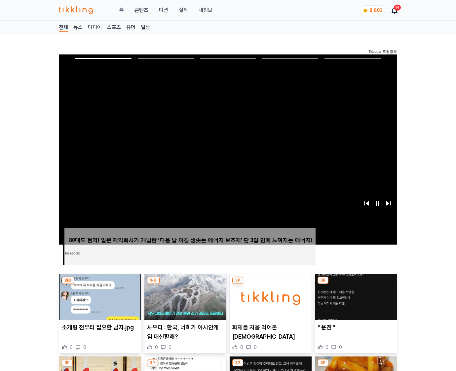
click at [354, 297] on img at bounding box center [356, 297] width 82 height 46
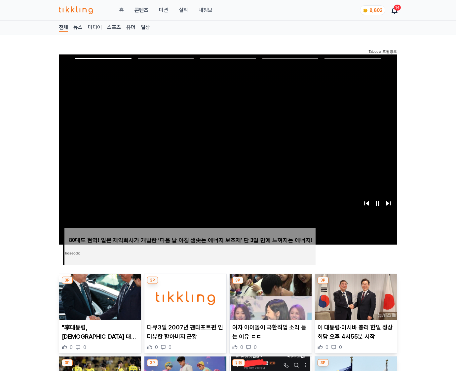
click at [354, 297] on img at bounding box center [356, 297] width 82 height 46
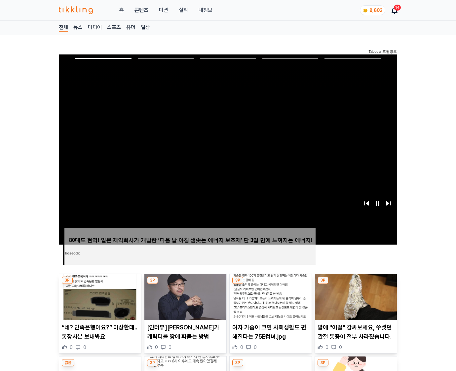
click at [354, 297] on img at bounding box center [356, 297] width 82 height 46
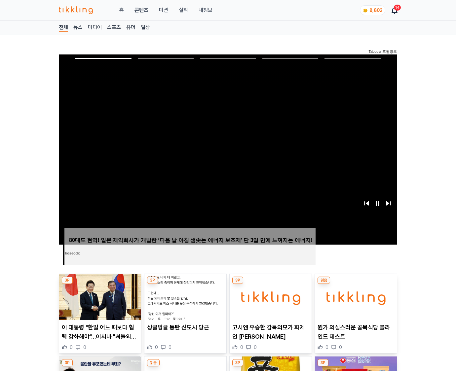
click at [354, 297] on img at bounding box center [356, 297] width 82 height 46
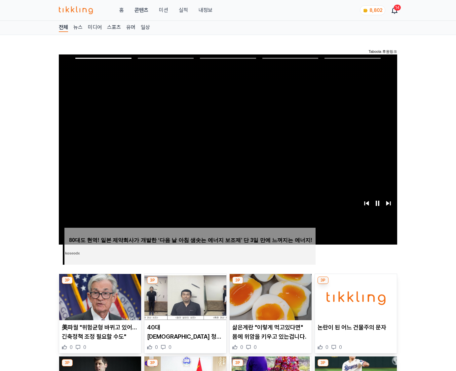
click at [354, 297] on img at bounding box center [356, 297] width 82 height 46
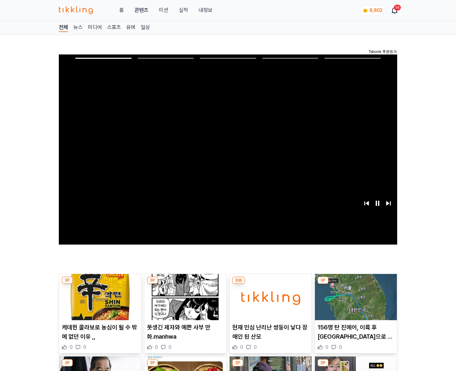
click at [354, 297] on img at bounding box center [356, 297] width 82 height 46
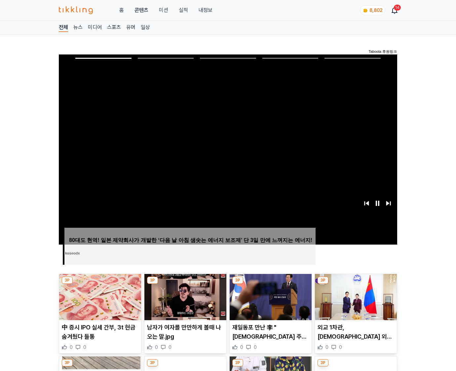
click at [354, 297] on img at bounding box center [356, 297] width 82 height 46
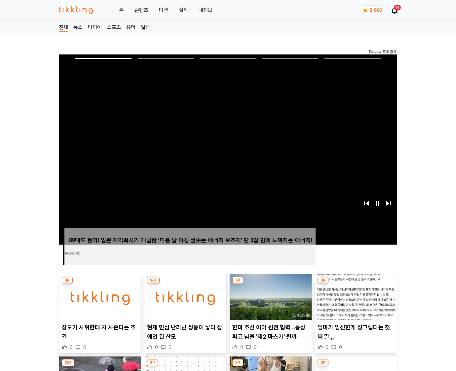
click at [354, 297] on img at bounding box center [356, 297] width 82 height 46
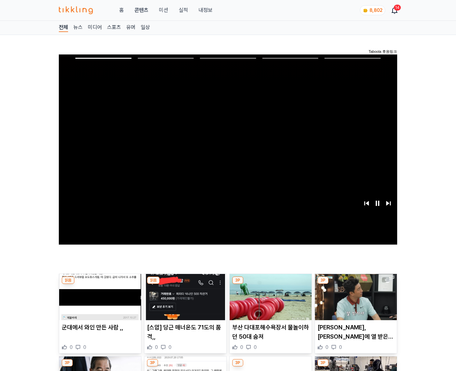
click at [354, 297] on img at bounding box center [356, 297] width 82 height 46
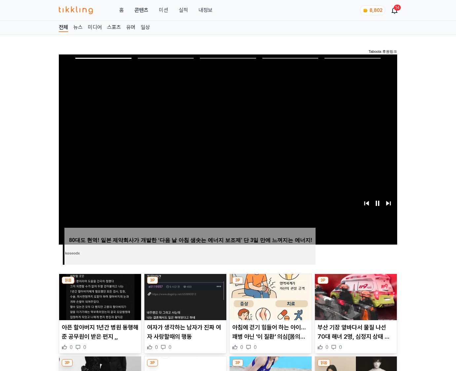
click at [354, 297] on img at bounding box center [356, 297] width 82 height 46
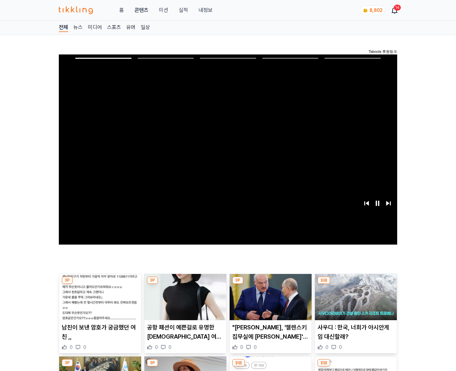
click at [354, 297] on img at bounding box center [356, 297] width 82 height 46
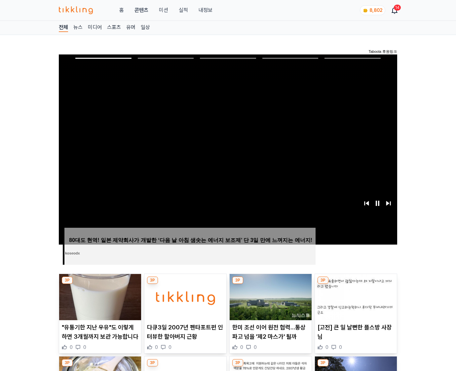
click at [354, 297] on img at bounding box center [356, 297] width 82 height 46
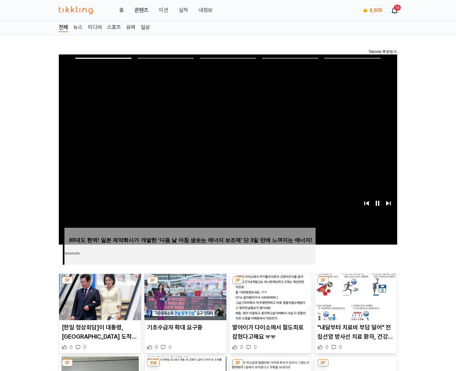
click at [354, 297] on img at bounding box center [356, 297] width 82 height 46
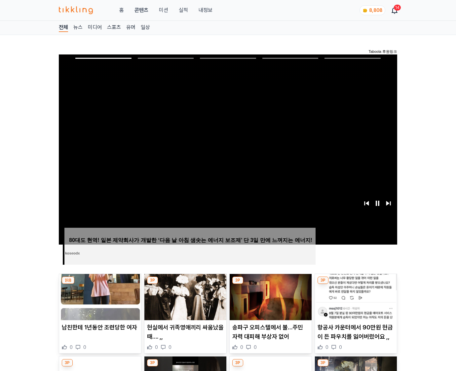
click at [354, 297] on img at bounding box center [356, 297] width 82 height 46
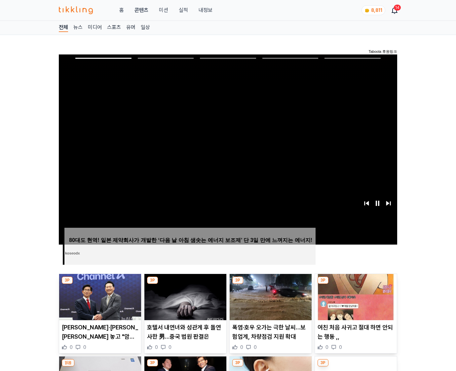
click at [354, 297] on img at bounding box center [356, 297] width 82 height 46
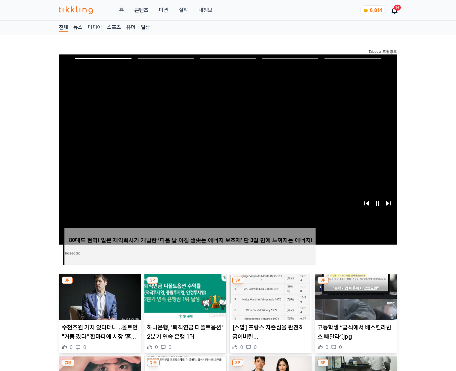
click at [354, 297] on img at bounding box center [356, 297] width 82 height 46
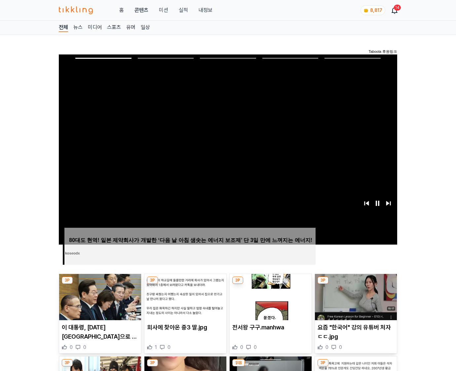
click at [354, 297] on img at bounding box center [356, 297] width 82 height 46
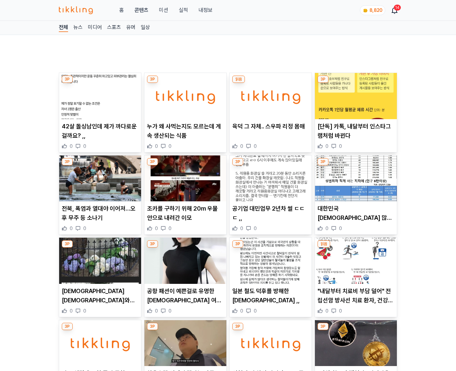
click at [354, 297] on p ""내달부터 치료비 부담 덜어" 전립선암 방사선 치료 환자, 건강보험 필수급여 적용" at bounding box center [356, 296] width 77 height 19
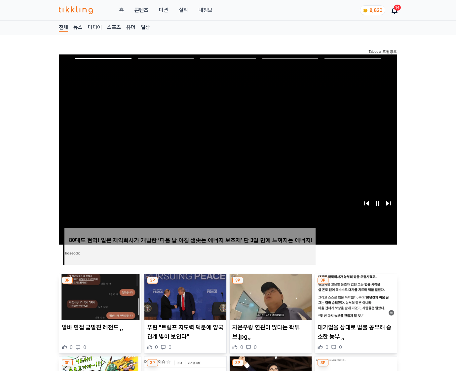
click at [354, 297] on img at bounding box center [356, 297] width 82 height 46
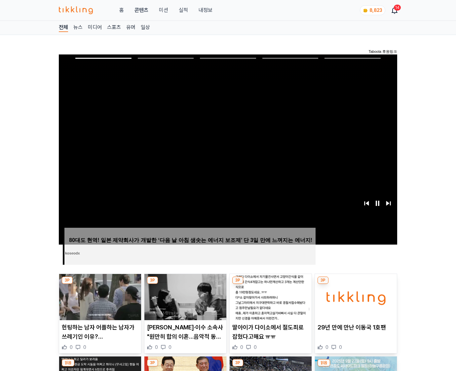
click at [354, 297] on img at bounding box center [356, 297] width 82 height 46
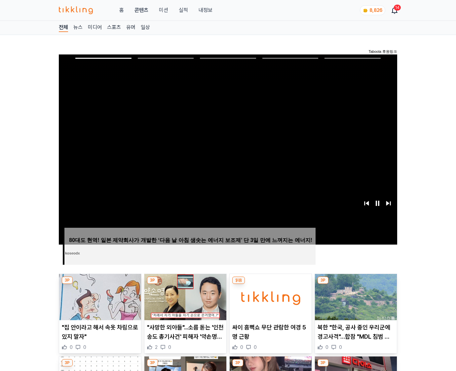
click at [354, 297] on img at bounding box center [356, 297] width 82 height 46
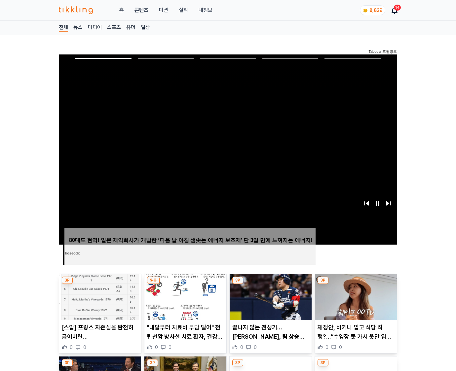
click at [354, 297] on img at bounding box center [356, 297] width 82 height 46
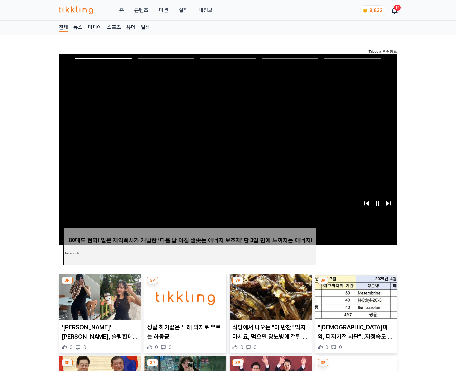
click at [354, 297] on img at bounding box center [356, 297] width 82 height 46
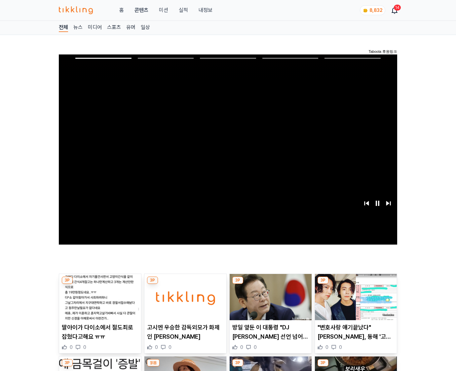
click at [354, 297] on img at bounding box center [356, 297] width 82 height 46
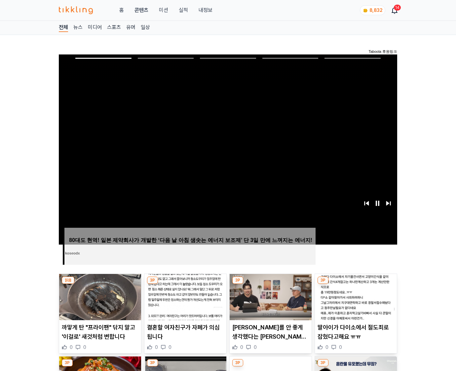
click at [354, 297] on img at bounding box center [356, 297] width 82 height 46
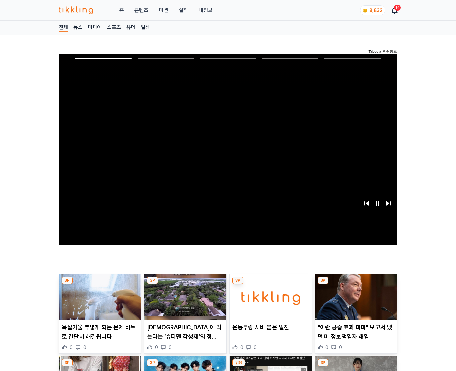
click at [354, 297] on img at bounding box center [356, 297] width 82 height 46
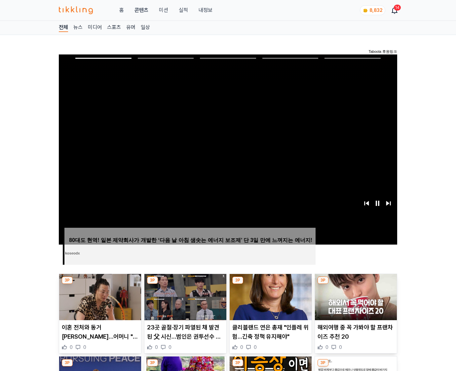
click at [354, 297] on img at bounding box center [356, 297] width 82 height 46
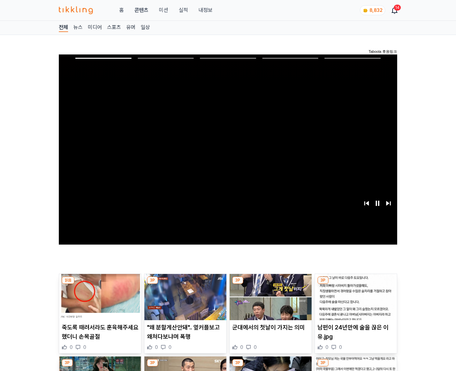
click at [354, 297] on img at bounding box center [356, 297] width 82 height 46
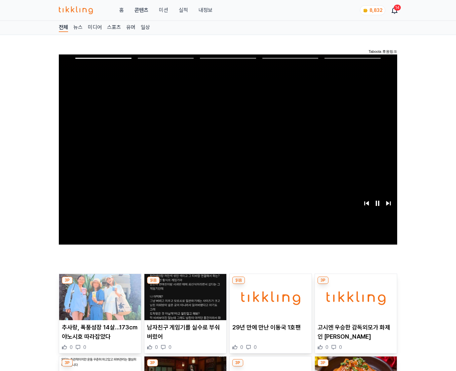
click at [354, 297] on img at bounding box center [356, 297] width 82 height 46
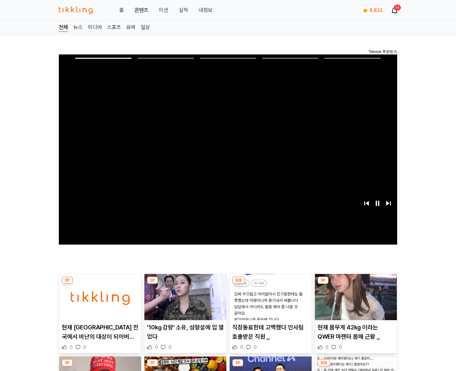
click at [354, 297] on img at bounding box center [356, 297] width 82 height 46
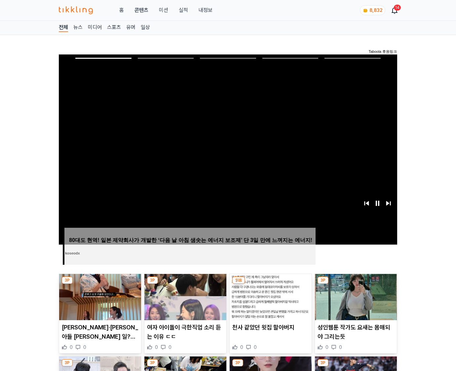
click at [354, 297] on img at bounding box center [356, 297] width 82 height 46
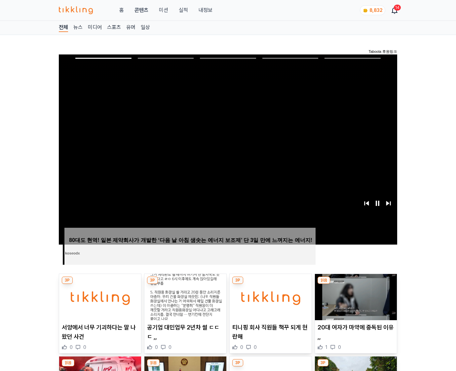
click at [354, 297] on img at bounding box center [356, 297] width 82 height 46
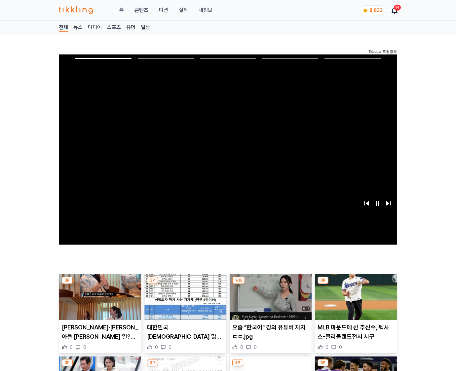
click at [354, 297] on img at bounding box center [356, 297] width 82 height 46
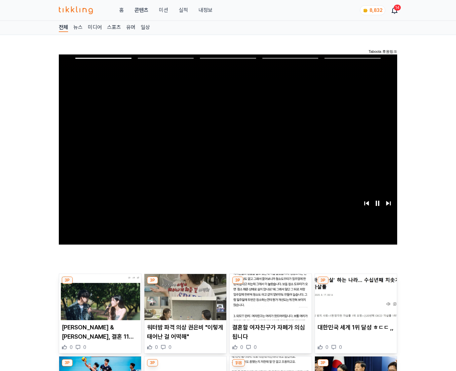
click at [354, 297] on img at bounding box center [356, 297] width 82 height 46
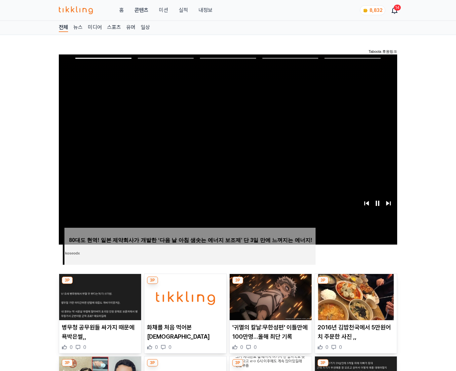
click at [354, 297] on img at bounding box center [356, 297] width 82 height 46
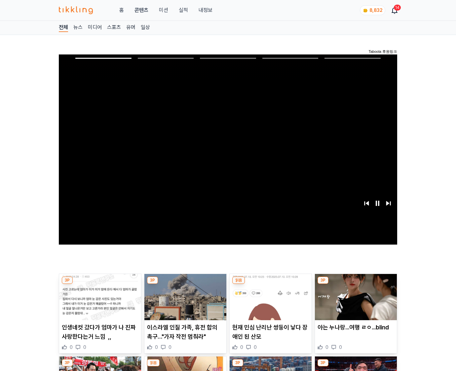
click at [354, 297] on img at bounding box center [356, 297] width 82 height 46
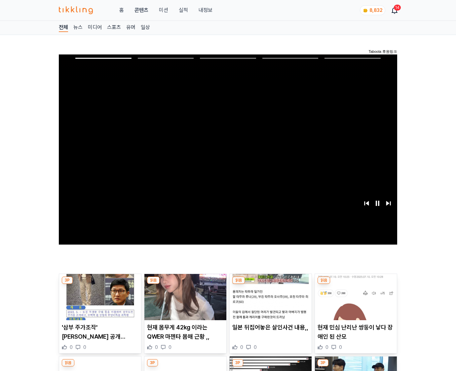
click at [354, 297] on img at bounding box center [356, 297] width 82 height 46
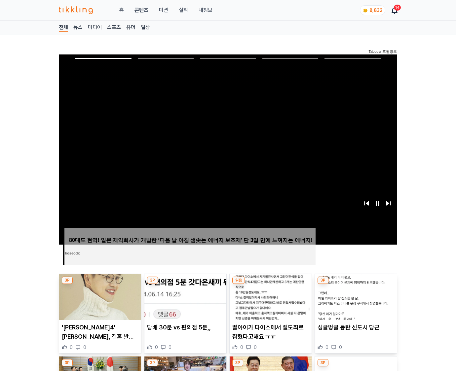
click at [354, 297] on img at bounding box center [356, 297] width 82 height 46
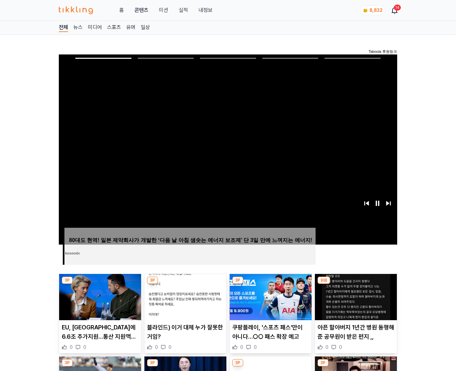
click at [354, 297] on img at bounding box center [356, 297] width 82 height 46
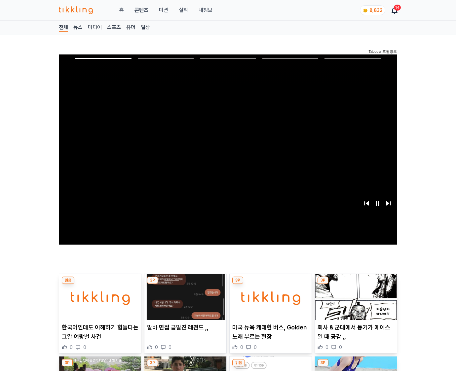
click at [354, 297] on img at bounding box center [356, 297] width 82 height 46
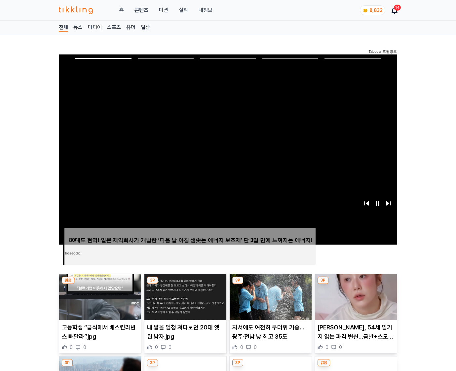
click at [354, 297] on img at bounding box center [356, 297] width 82 height 46
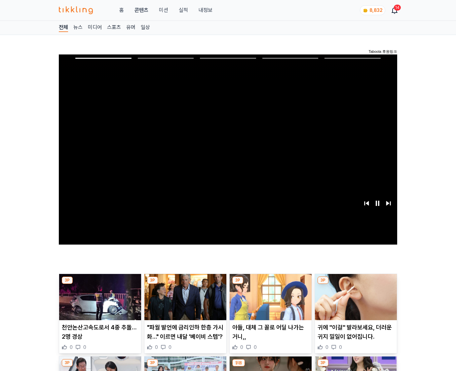
click at [354, 297] on img at bounding box center [356, 297] width 82 height 46
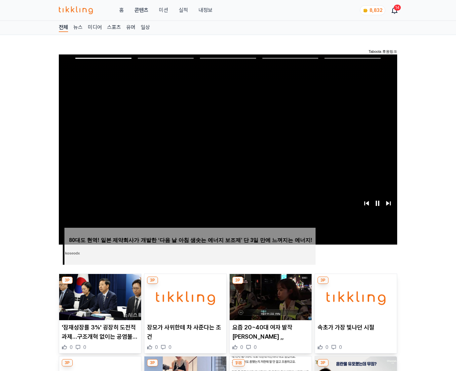
click at [354, 297] on img at bounding box center [356, 297] width 82 height 46
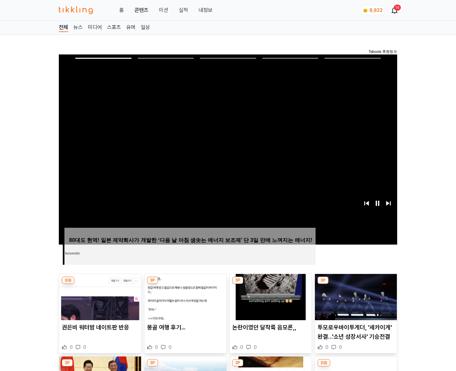
click at [354, 297] on img at bounding box center [356, 297] width 82 height 46
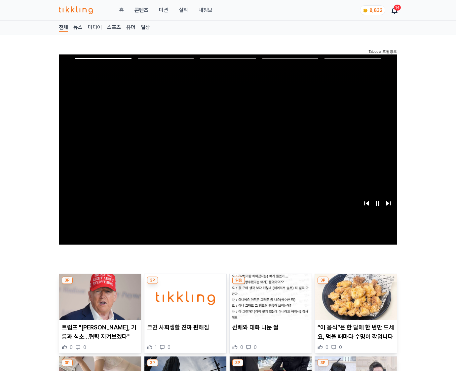
click at [354, 297] on img at bounding box center [356, 297] width 82 height 46
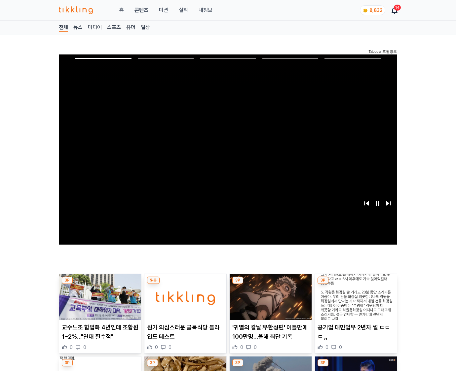
click at [354, 297] on img at bounding box center [356, 297] width 82 height 46
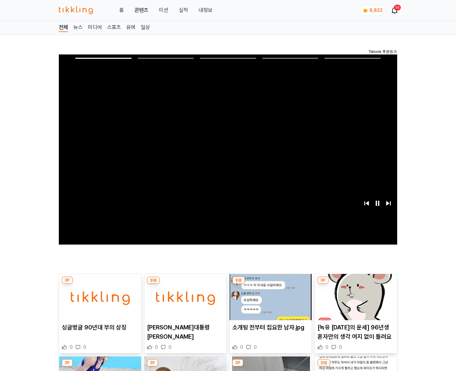
click at [354, 297] on img at bounding box center [356, 297] width 82 height 46
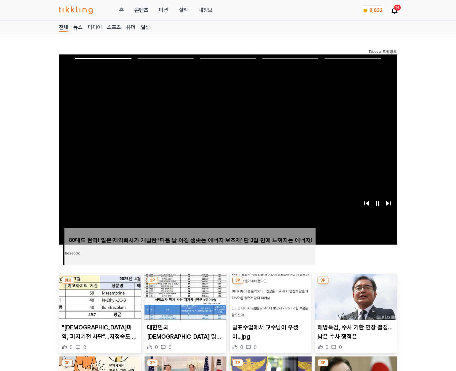
click at [354, 297] on img at bounding box center [356, 297] width 82 height 46
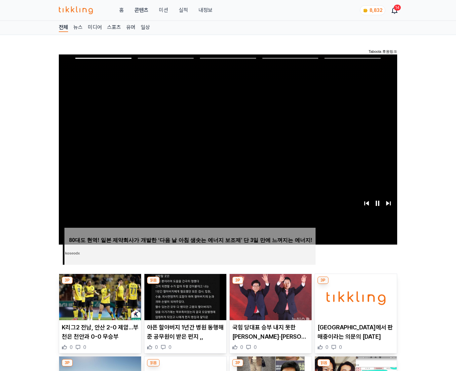
click at [354, 297] on img at bounding box center [356, 297] width 82 height 46
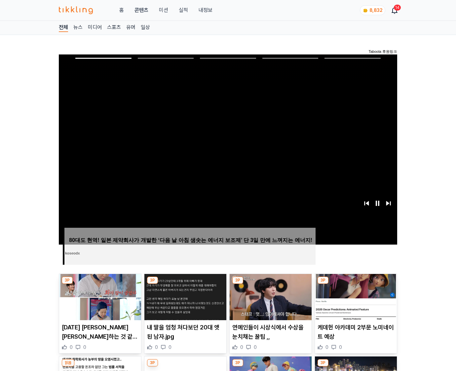
click at [354, 297] on img at bounding box center [356, 297] width 82 height 46
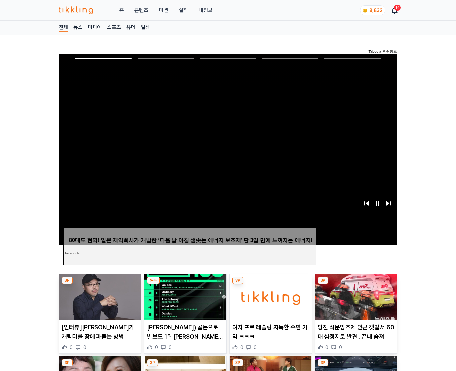
click at [354, 297] on img at bounding box center [356, 297] width 82 height 46
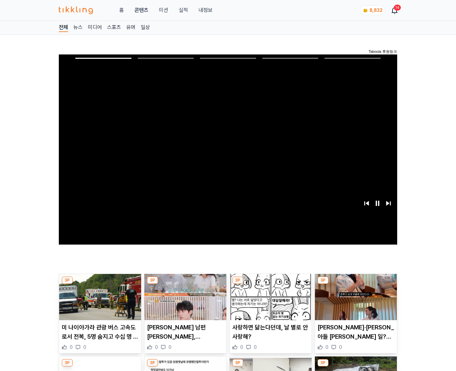
click at [354, 297] on img at bounding box center [356, 297] width 82 height 46
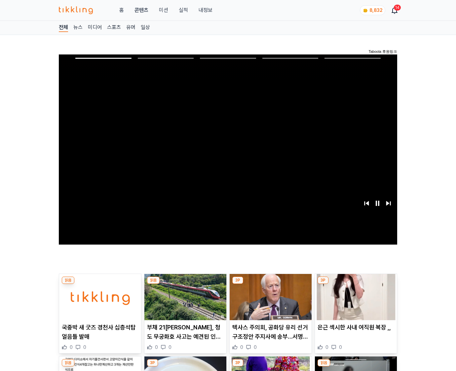
click at [354, 297] on img at bounding box center [356, 297] width 82 height 46
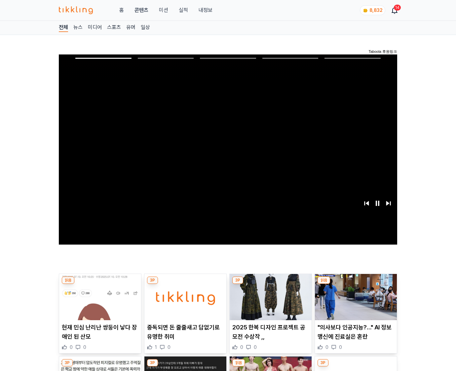
click at [354, 297] on img at bounding box center [356, 297] width 82 height 46
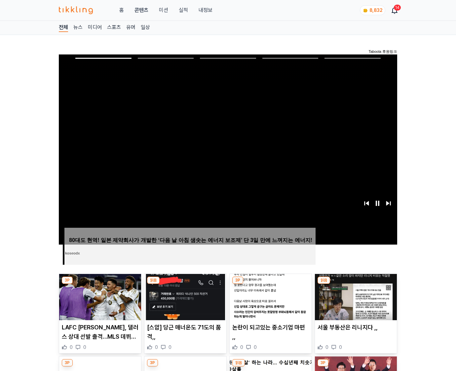
click at [354, 297] on img at bounding box center [356, 297] width 82 height 46
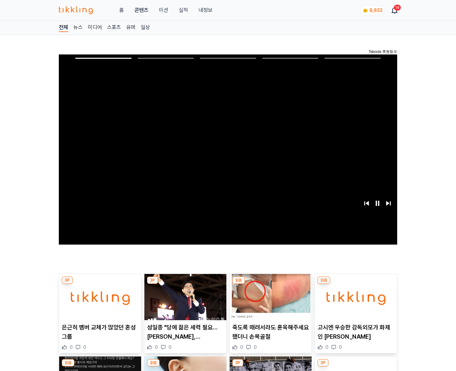
click at [354, 297] on img at bounding box center [356, 297] width 82 height 46
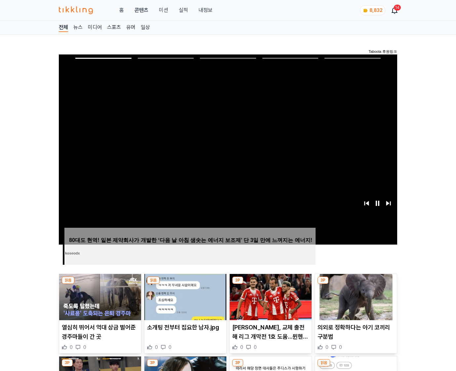
click at [354, 297] on img at bounding box center [356, 297] width 82 height 46
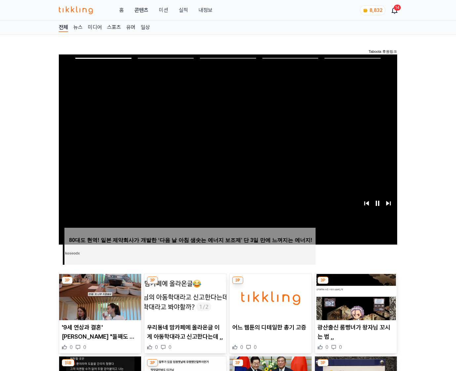
click at [354, 297] on img at bounding box center [356, 297] width 82 height 46
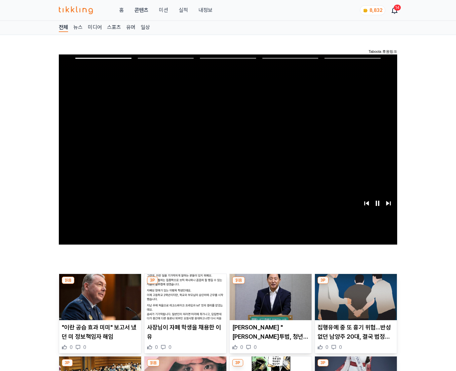
click at [354, 297] on img at bounding box center [356, 297] width 82 height 46
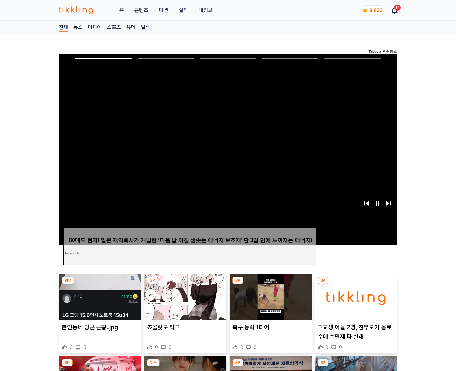
click at [354, 297] on img at bounding box center [356, 297] width 82 height 46
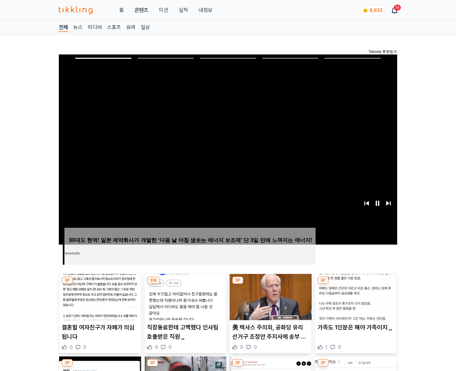
click at [354, 297] on img at bounding box center [356, 297] width 82 height 46
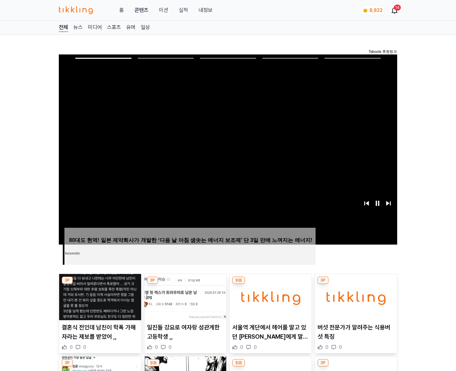
click at [354, 297] on img at bounding box center [356, 297] width 82 height 46
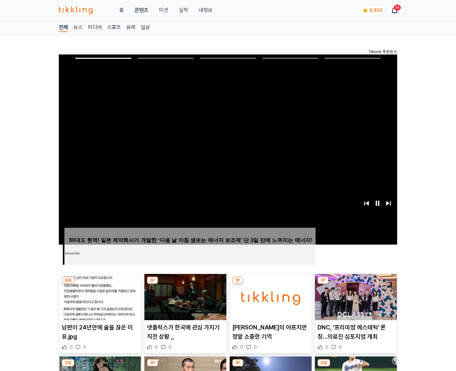
click at [354, 297] on img at bounding box center [356, 297] width 82 height 46
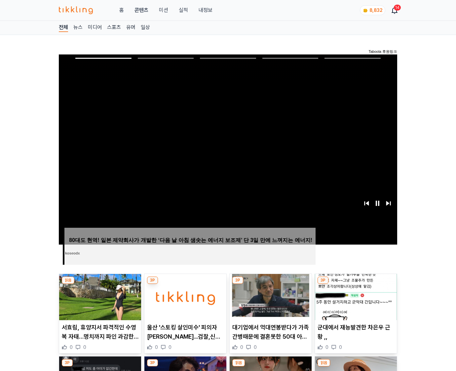
click at [354, 297] on img at bounding box center [356, 297] width 82 height 46
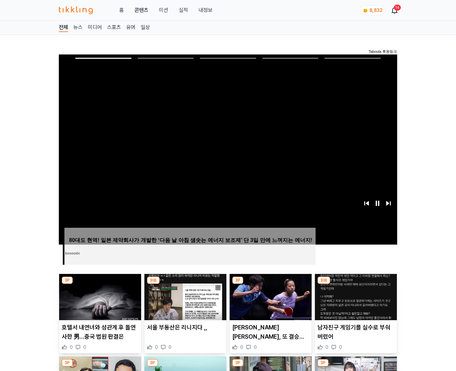
click at [354, 297] on img at bounding box center [356, 297] width 82 height 46
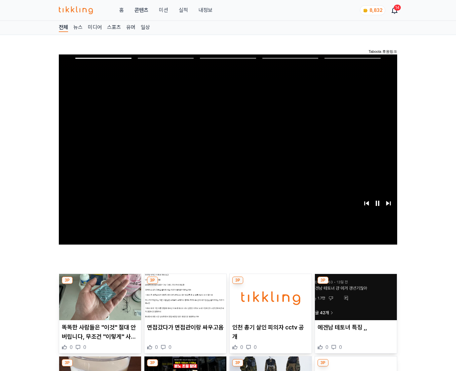
click at [354, 297] on img at bounding box center [356, 297] width 82 height 46
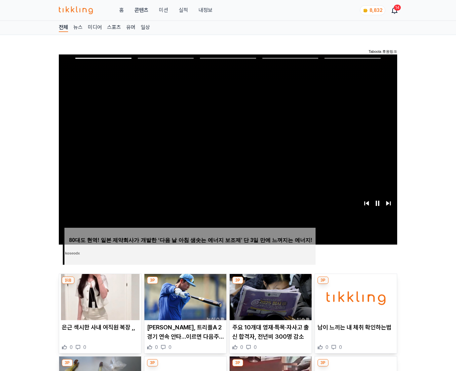
click at [354, 297] on img at bounding box center [356, 297] width 82 height 46
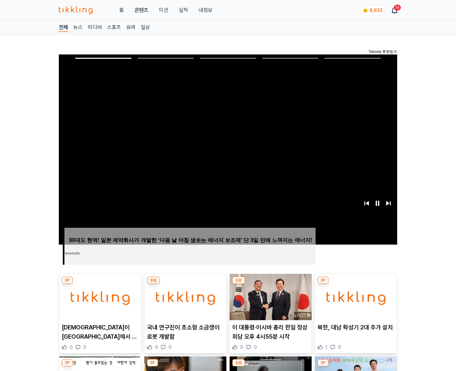
click at [354, 297] on img at bounding box center [356, 297] width 82 height 46
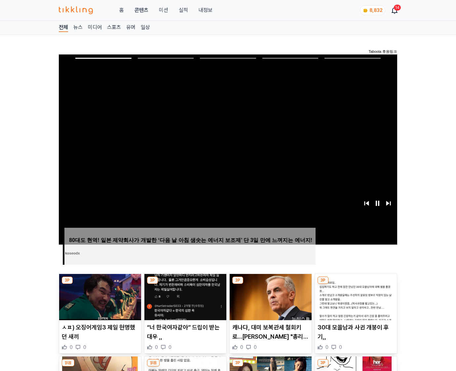
click at [354, 297] on img at bounding box center [356, 297] width 82 height 46
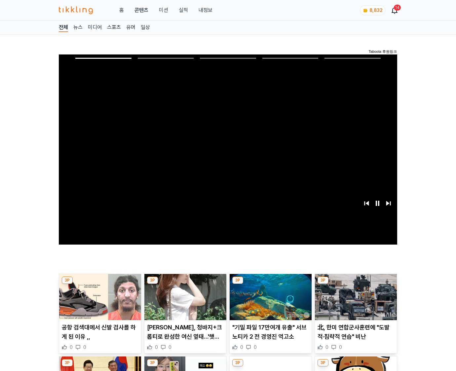
click at [354, 297] on img at bounding box center [356, 297] width 82 height 46
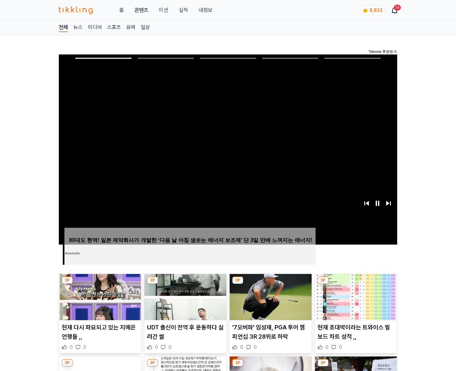
click at [354, 297] on img at bounding box center [356, 297] width 82 height 46
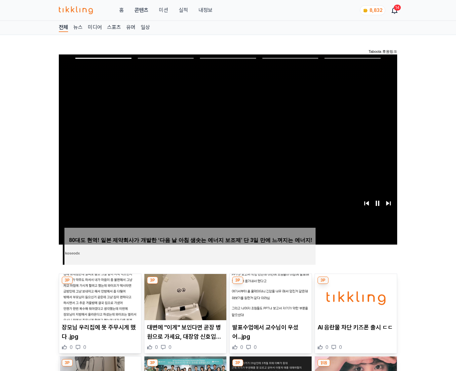
click at [354, 297] on img at bounding box center [356, 297] width 82 height 46
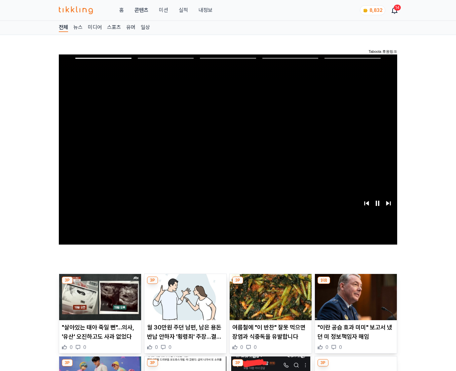
click at [354, 297] on img at bounding box center [356, 297] width 82 height 46
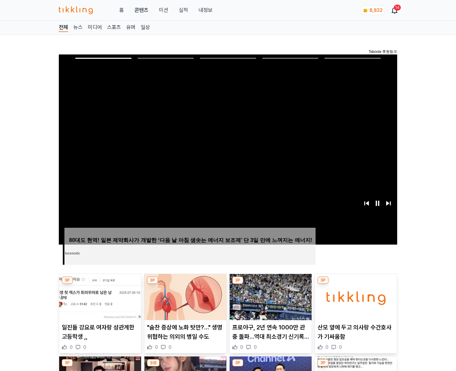
click at [354, 297] on img at bounding box center [356, 297] width 82 height 46
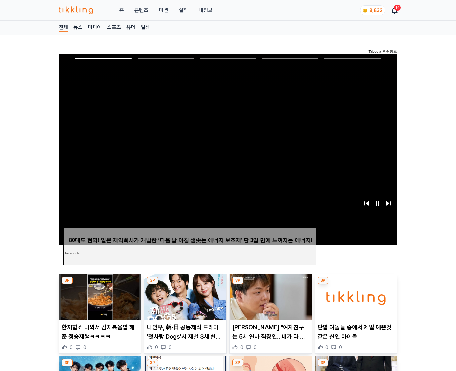
click at [354, 297] on img at bounding box center [356, 297] width 82 height 46
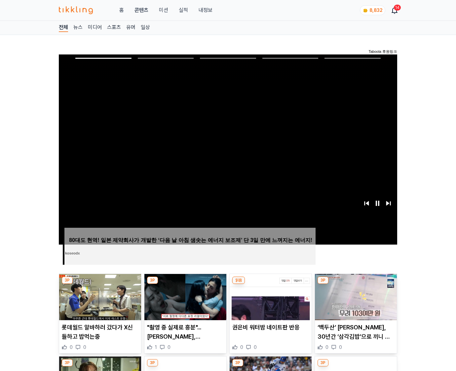
click at [354, 297] on img at bounding box center [356, 297] width 82 height 46
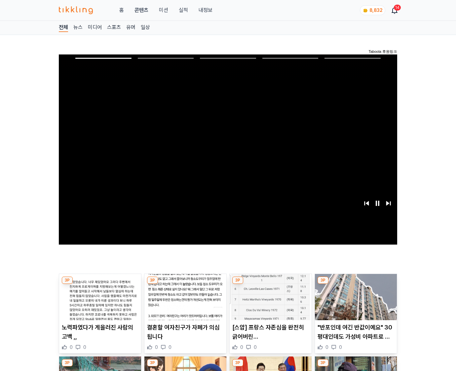
click at [354, 297] on img at bounding box center [356, 297] width 82 height 46
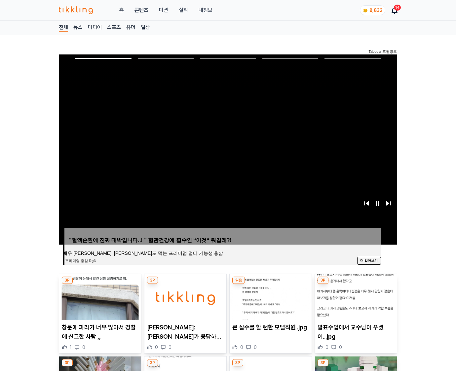
click at [354, 297] on img at bounding box center [356, 297] width 82 height 46
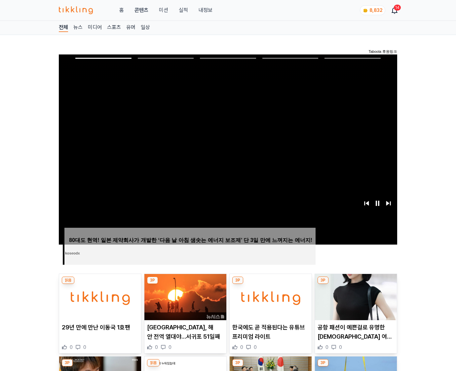
click at [354, 297] on img at bounding box center [356, 297] width 82 height 46
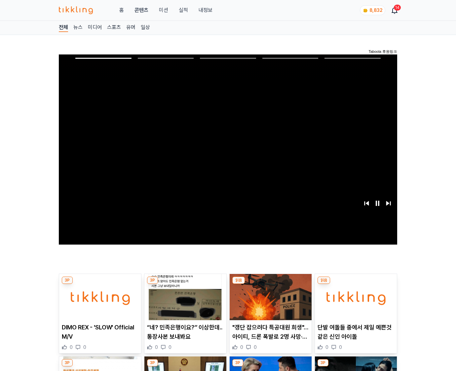
click at [354, 297] on img at bounding box center [356, 297] width 82 height 46
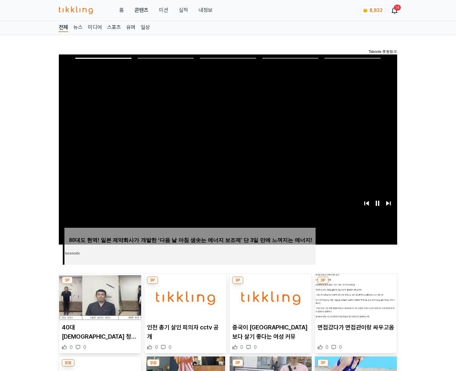
click at [354, 297] on img at bounding box center [356, 297] width 82 height 46
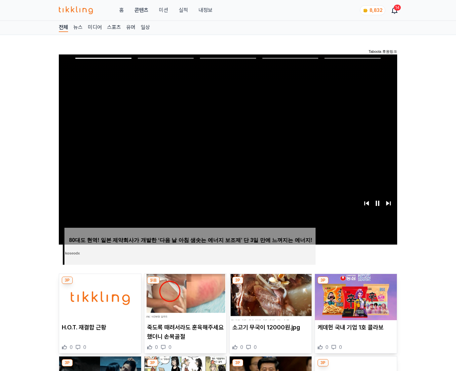
click at [354, 297] on img at bounding box center [356, 297] width 82 height 46
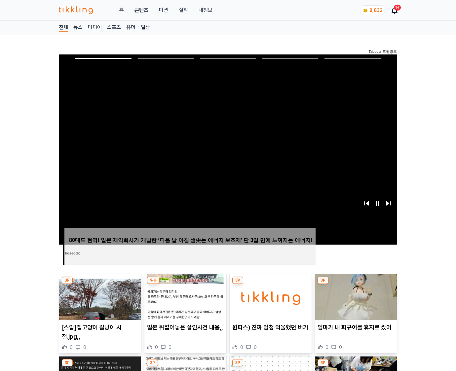
click at [354, 297] on img at bounding box center [356, 297] width 82 height 46
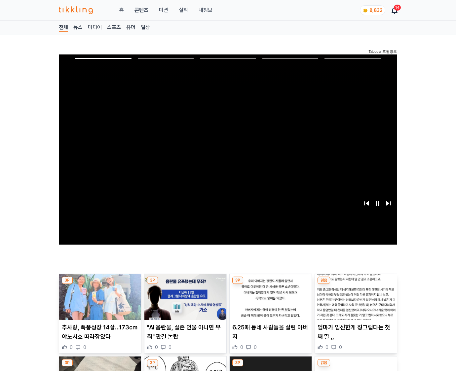
click at [354, 297] on img at bounding box center [356, 297] width 82 height 46
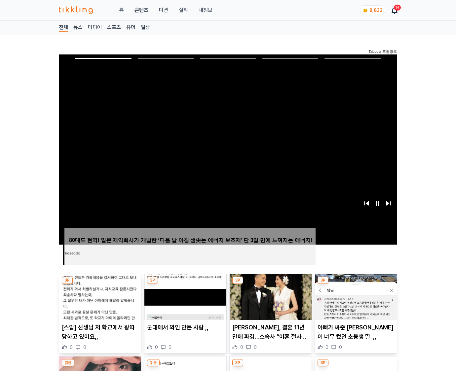
click at [354, 297] on img at bounding box center [356, 297] width 82 height 46
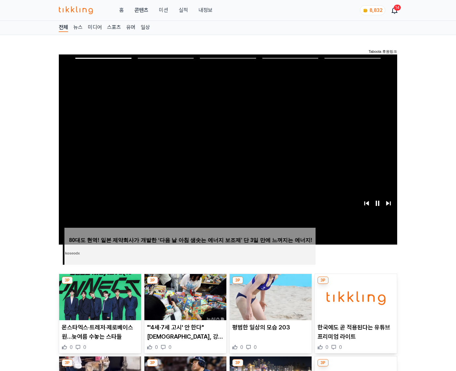
click at [354, 297] on img at bounding box center [356, 297] width 82 height 46
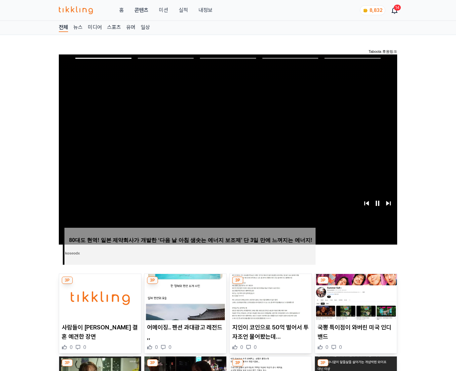
click at [354, 297] on img at bounding box center [356, 297] width 82 height 46
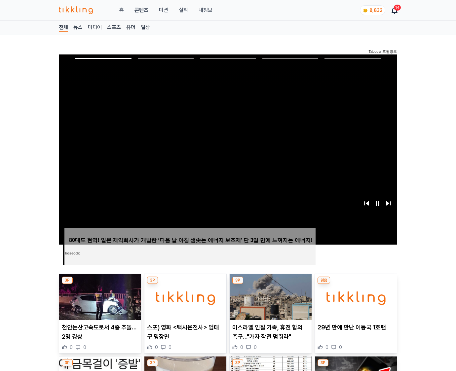
click at [354, 297] on img at bounding box center [356, 297] width 82 height 46
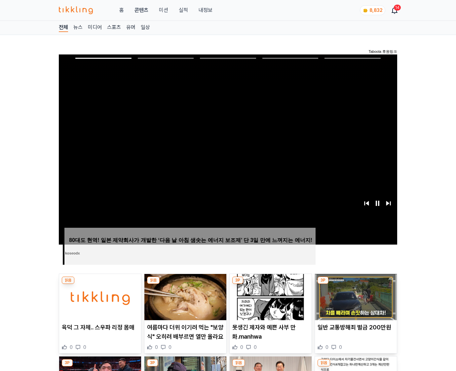
click at [354, 297] on img at bounding box center [356, 297] width 82 height 46
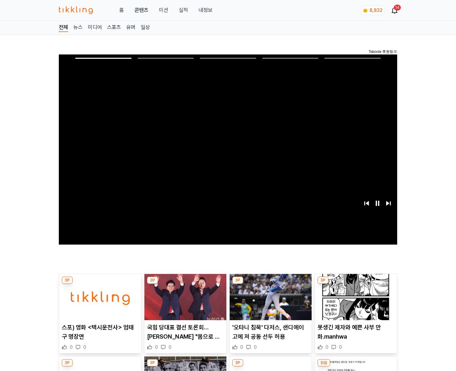
click at [354, 297] on img at bounding box center [356, 297] width 82 height 46
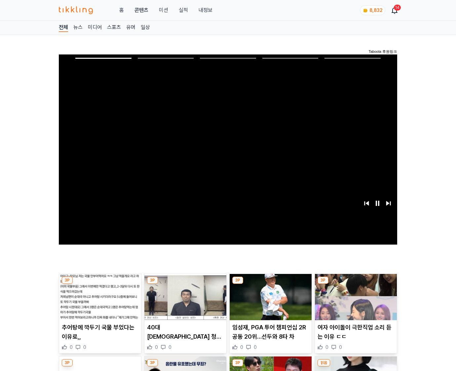
click at [354, 297] on img at bounding box center [356, 297] width 82 height 46
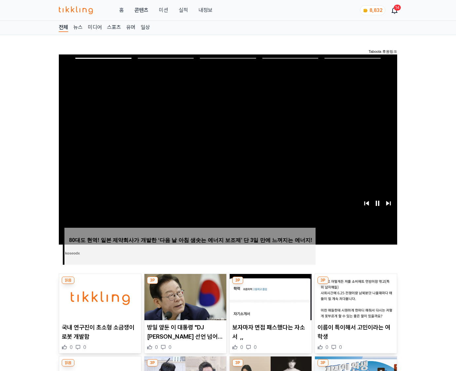
click at [354, 297] on img at bounding box center [356, 297] width 82 height 46
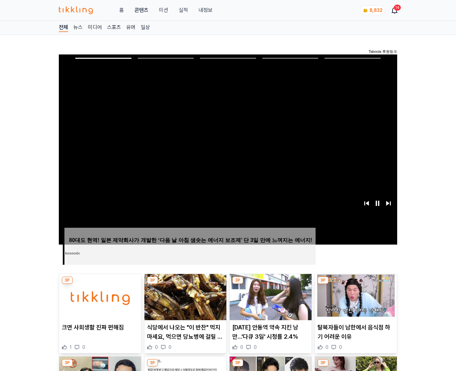
click at [354, 297] on img at bounding box center [356, 297] width 82 height 46
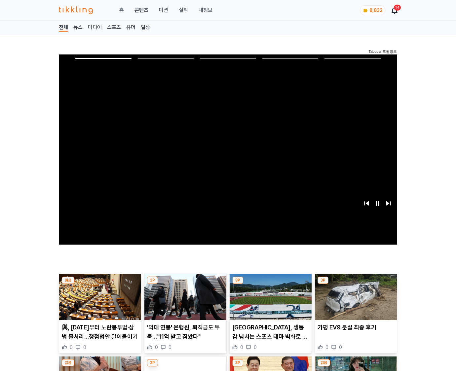
click at [354, 297] on img at bounding box center [356, 297] width 82 height 46
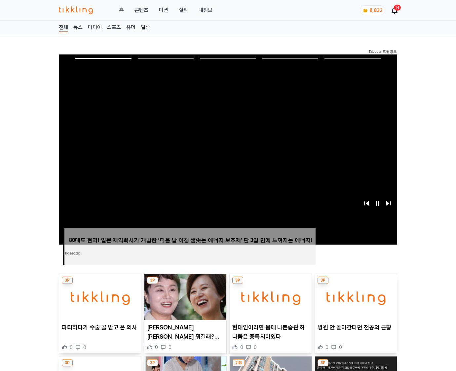
click at [354, 297] on img at bounding box center [356, 297] width 82 height 46
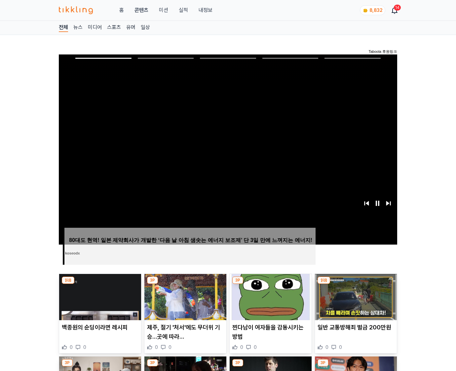
click at [354, 297] on img at bounding box center [356, 297] width 82 height 46
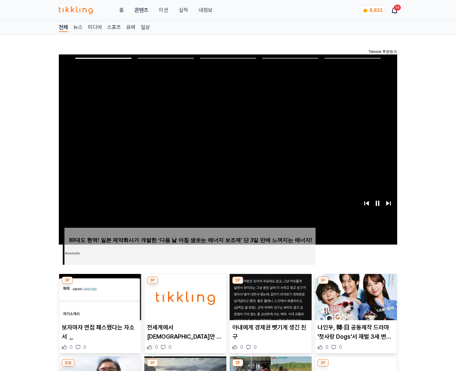
click at [354, 297] on img at bounding box center [356, 297] width 82 height 46
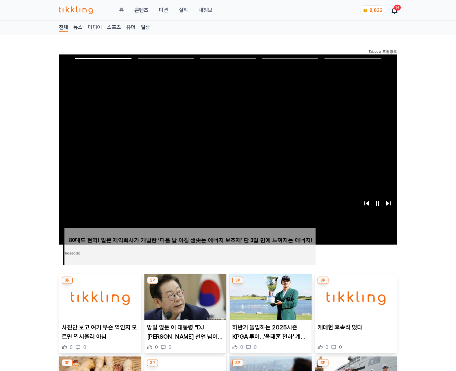
click at [354, 297] on img at bounding box center [356, 297] width 82 height 46
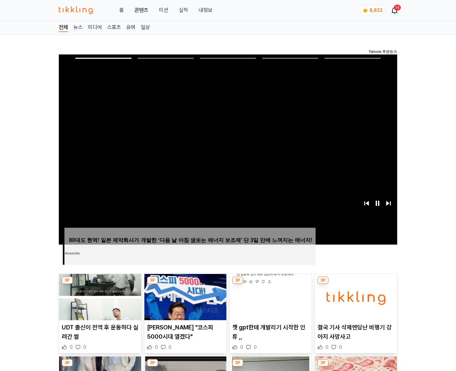
click at [354, 297] on img at bounding box center [356, 297] width 82 height 46
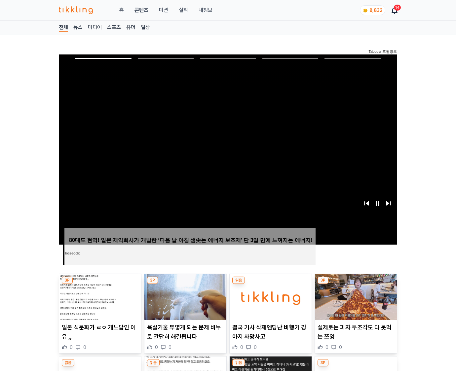
click at [354, 297] on img at bounding box center [356, 297] width 82 height 46
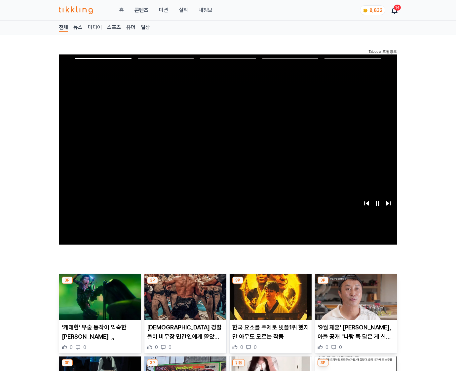
click at [354, 297] on img at bounding box center [356, 297] width 82 height 46
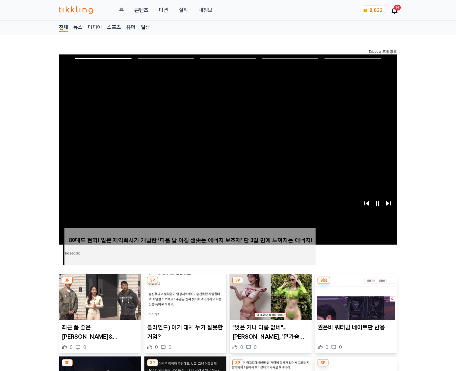
click at [354, 297] on img at bounding box center [356, 297] width 82 height 46
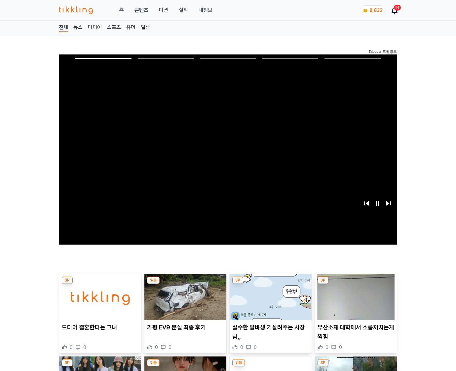
click at [354, 297] on img at bounding box center [356, 297] width 82 height 46
